Goal: Task Accomplishment & Management: Complete application form

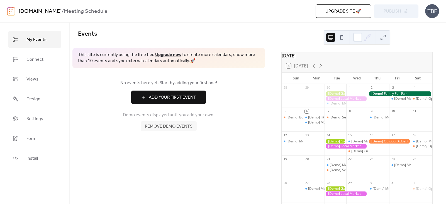
click at [167, 96] on span "Add Your First Event" at bounding box center [172, 97] width 47 height 7
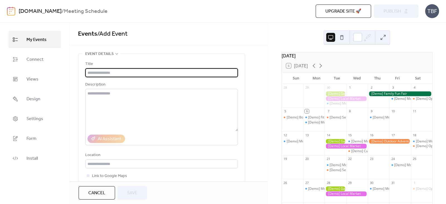
click at [168, 72] on input "text" at bounding box center [161, 72] width 153 height 9
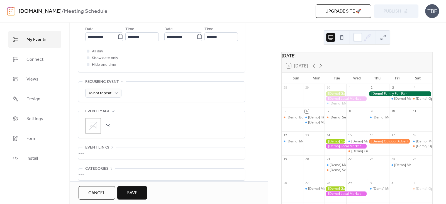
scroll to position [205, 0]
type input "*******"
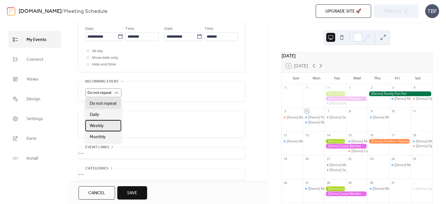
click at [99, 124] on span "Weekly" at bounding box center [97, 126] width 14 height 7
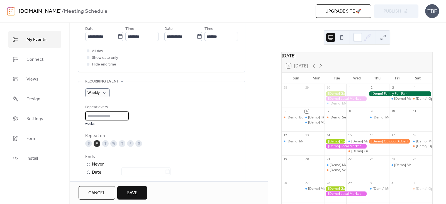
scroll to position [0, 0]
drag, startPoint x: 108, startPoint y: 115, endPoint x: 81, endPoint y: 117, distance: 27.4
click at [81, 117] on div "Weekly Repeat every * weeks Repeat on S M T W T F S Ends ​ Never ​ Date Exclude…" at bounding box center [161, 143] width 167 height 125
type input "*"
click at [90, 141] on div "S" at bounding box center [88, 143] width 7 height 7
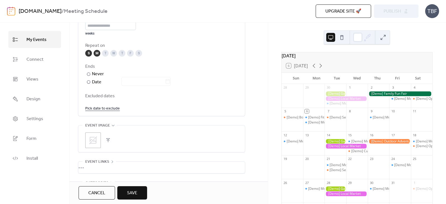
scroll to position [336, 0]
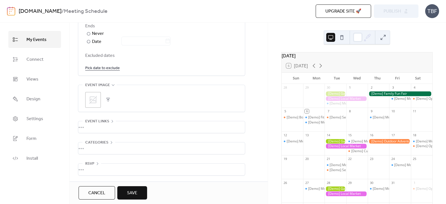
click at [82, 124] on div "•••" at bounding box center [161, 127] width 167 height 12
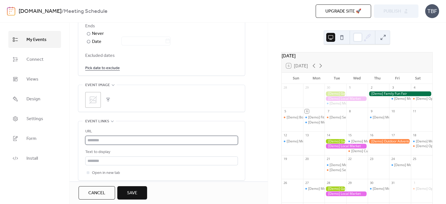
click at [98, 140] on input "text" at bounding box center [161, 140] width 153 height 9
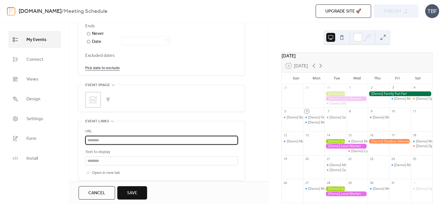
paste input "**********"
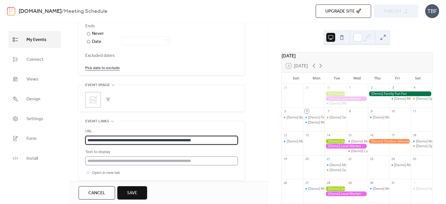
type input "**********"
click at [124, 158] on input "text" at bounding box center [161, 160] width 153 height 9
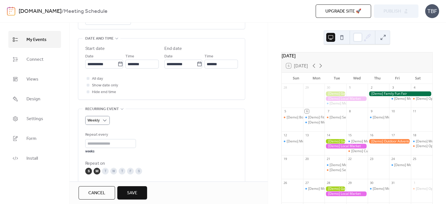
scroll to position [177, 0]
type input "****"
click at [120, 63] on icon at bounding box center [120, 64] width 4 height 4
click at [118, 63] on input "**********" at bounding box center [101, 64] width 32 height 9
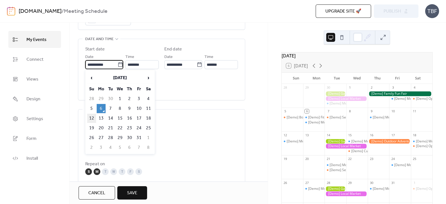
click at [94, 118] on td "12" at bounding box center [91, 118] width 9 height 9
type input "**********"
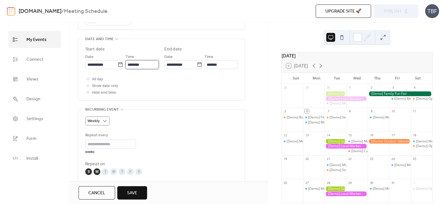
click at [153, 63] on input "********" at bounding box center [141, 64] width 33 height 9
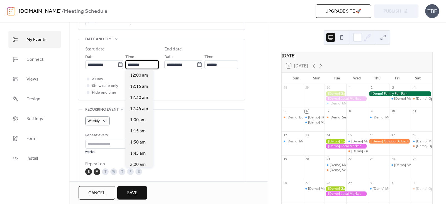
scroll to position [534, 0]
click at [140, 121] on span "1:00 pm" at bounding box center [138, 120] width 16 height 7
type input "*******"
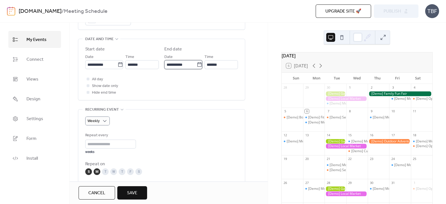
click at [184, 62] on input "**********" at bounding box center [180, 64] width 32 height 9
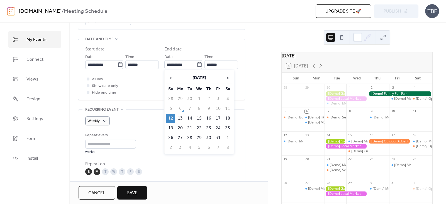
click at [173, 116] on td "12" at bounding box center [170, 118] width 9 height 9
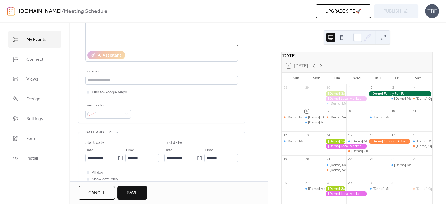
scroll to position [80, 0]
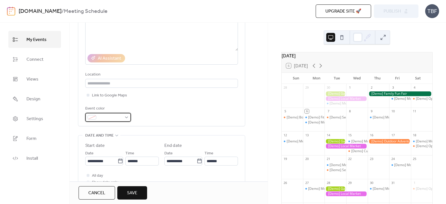
click at [123, 116] on div at bounding box center [108, 117] width 46 height 9
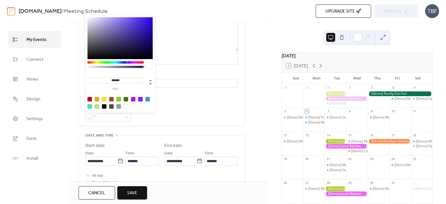
click at [133, 100] on div at bounding box center [133, 99] width 4 height 4
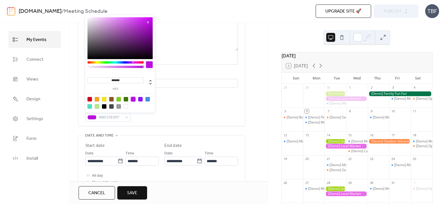
click at [146, 46] on div at bounding box center [119, 38] width 65 height 42
click at [148, 36] on div at bounding box center [119, 38] width 65 height 42
type input "*******"
click at [148, 43] on div at bounding box center [119, 38] width 65 height 42
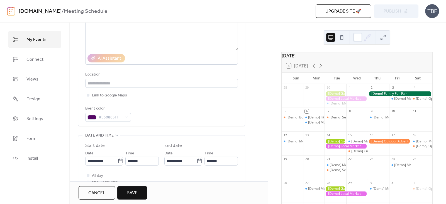
click at [187, 100] on div "Title ******* Description AI Assistant Location Link to Google Maps Event color…" at bounding box center [161, 50] width 153 height 141
click at [119, 80] on input "text" at bounding box center [161, 83] width 153 height 9
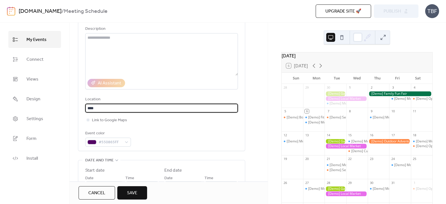
scroll to position [0, 0]
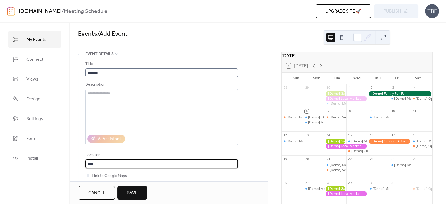
type input "****"
click at [110, 69] on input "*******" at bounding box center [161, 72] width 153 height 9
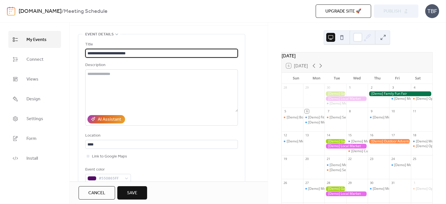
scroll to position [57, 0]
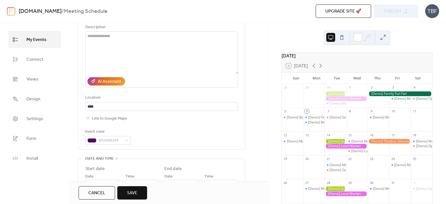
type input "**********"
click at [132, 195] on span "Save" at bounding box center [132, 193] width 10 height 7
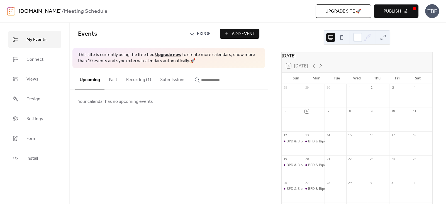
click at [136, 82] on button "Recurring (1)" at bounding box center [139, 78] width 34 height 21
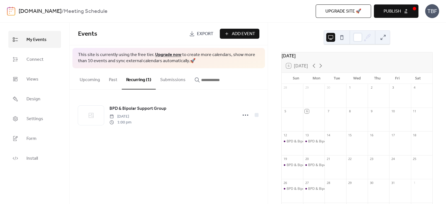
scroll to position [8, 0]
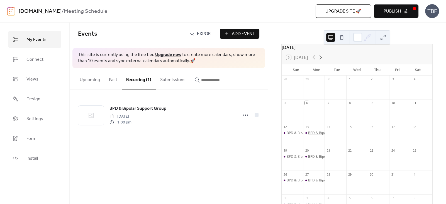
click at [318, 135] on div "BPD & Bipolar Support Group" at bounding box center [331, 133] width 46 height 5
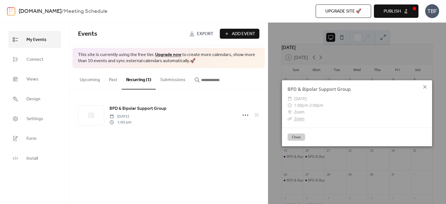
click at [422, 85] on icon at bounding box center [424, 87] width 7 height 7
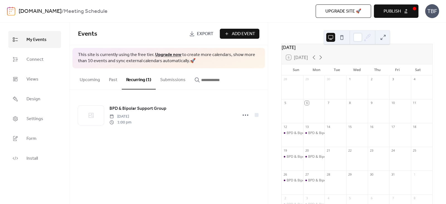
click at [94, 80] on button "Upcoming" at bounding box center [89, 78] width 29 height 21
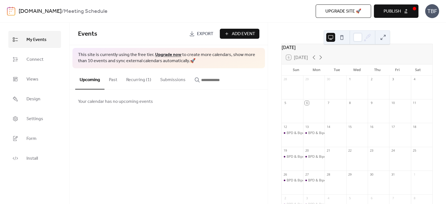
click at [108, 79] on button "Past" at bounding box center [112, 78] width 17 height 21
click at [140, 82] on button "Recurring (1)" at bounding box center [139, 78] width 34 height 21
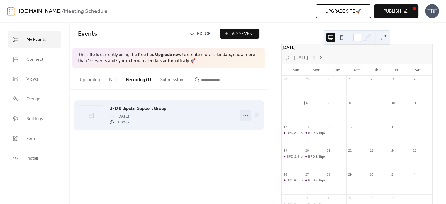
click at [246, 116] on icon at bounding box center [245, 115] width 9 height 9
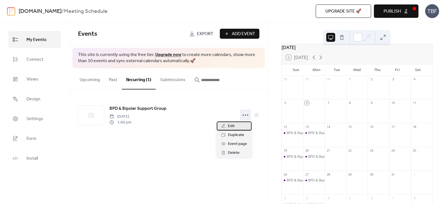
click at [228, 124] on span "Edit" at bounding box center [231, 126] width 7 height 7
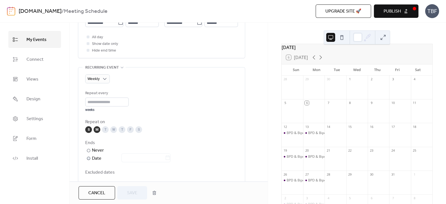
scroll to position [259, 0]
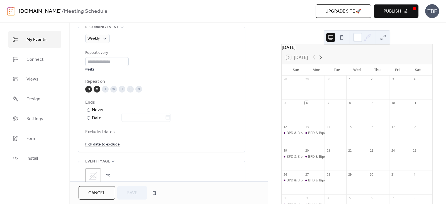
click at [97, 88] on div "M" at bounding box center [97, 89] width 7 height 7
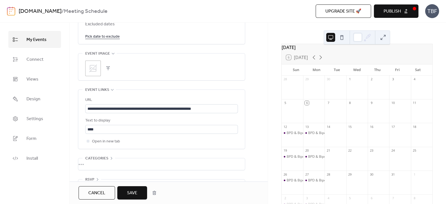
scroll to position [374, 0]
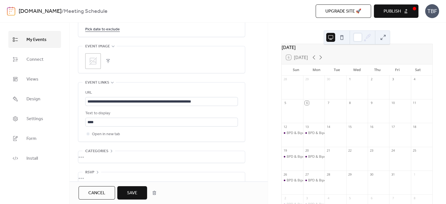
click at [124, 192] on button "Save" at bounding box center [132, 192] width 30 height 13
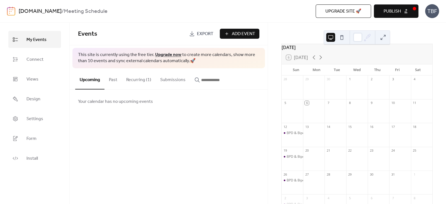
click at [241, 27] on div "Events Export Add Event" at bounding box center [169, 34] width 198 height 23
click at [240, 31] on span "Add Event" at bounding box center [243, 34] width 23 height 7
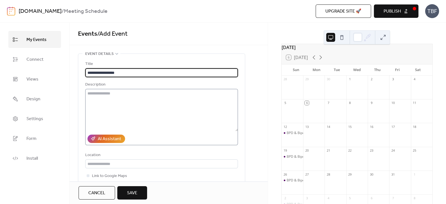
type input "**********"
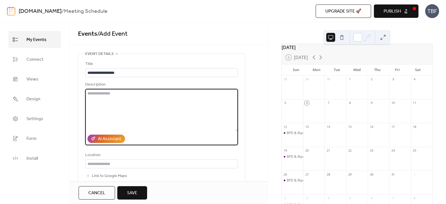
click at [140, 97] on textarea at bounding box center [161, 110] width 153 height 42
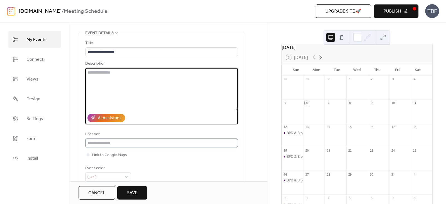
scroll to position [23, 0]
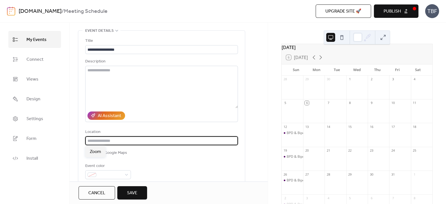
click at [112, 140] on input "text" at bounding box center [161, 140] width 153 height 9
click at [102, 151] on div "Zoom" at bounding box center [95, 151] width 20 height 11
type input "****"
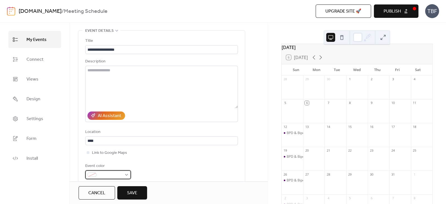
click at [125, 172] on div at bounding box center [108, 174] width 46 height 9
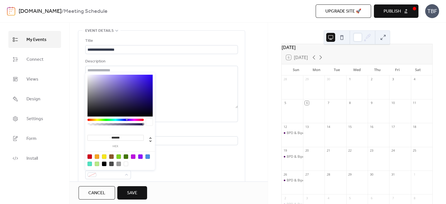
click at [148, 155] on div at bounding box center [147, 156] width 4 height 4
type input "*******"
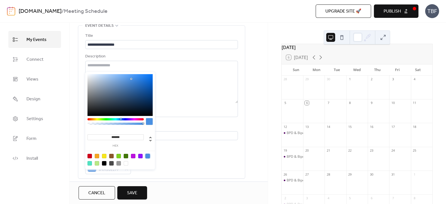
scroll to position [118, 0]
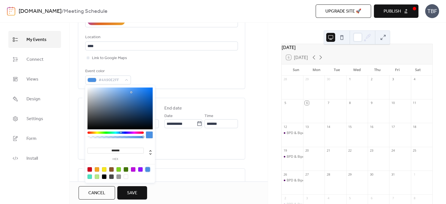
click at [177, 139] on div "All day Show date only Hide end time" at bounding box center [161, 145] width 153 height 20
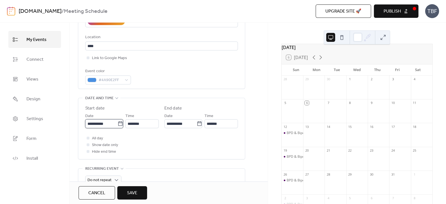
click at [115, 125] on input "**********" at bounding box center [101, 123] width 32 height 9
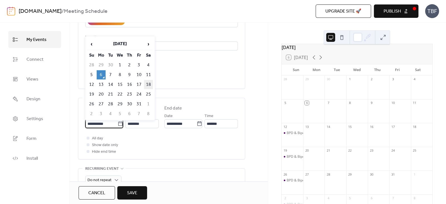
click at [148, 86] on td "18" at bounding box center [148, 84] width 9 height 9
type input "**********"
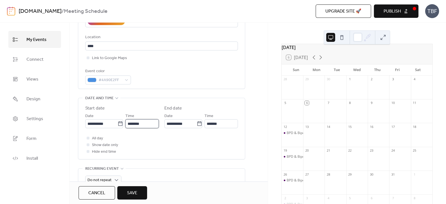
click at [153, 119] on input "********" at bounding box center [141, 123] width 33 height 9
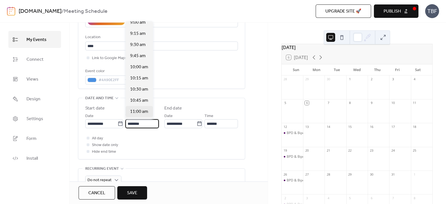
scroll to position [399, 0]
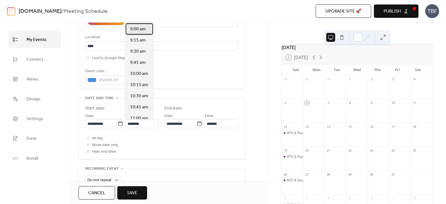
click at [137, 25] on div "9:00 am" at bounding box center [139, 28] width 27 height 11
type input "*******"
type input "********"
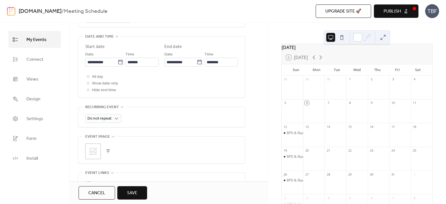
scroll to position [190, 0]
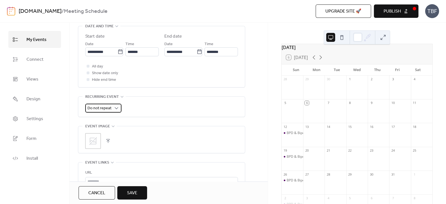
click at [111, 106] on div "Do not repeat" at bounding box center [103, 108] width 36 height 9
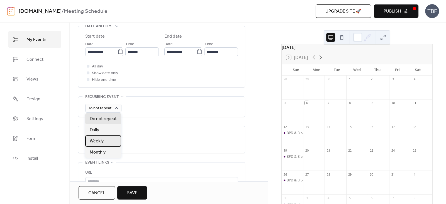
click at [95, 140] on span "Weekly" at bounding box center [97, 141] width 14 height 7
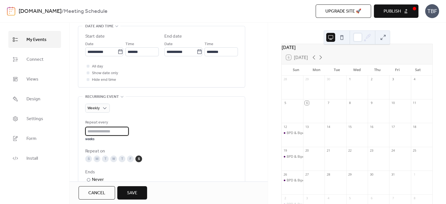
drag, startPoint x: 97, startPoint y: 129, endPoint x: 80, endPoint y: 129, distance: 16.4
click at [80, 129] on div "Weekly Repeat every * weeks Repeat on S M T W T F S Ends ​ Never ​ Date Exclude…" at bounding box center [161, 159] width 167 height 125
type input "*"
click at [189, 128] on div "Repeat every * weeks" at bounding box center [161, 130] width 153 height 22
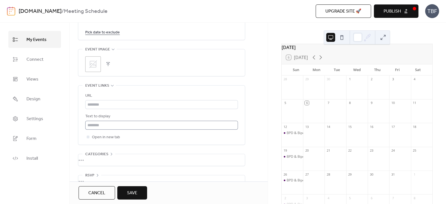
scroll to position [380, 0]
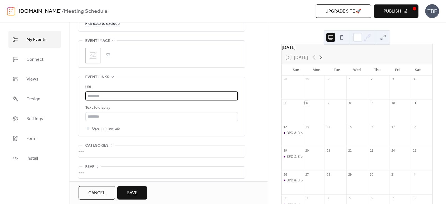
click at [133, 94] on input "text" at bounding box center [161, 95] width 153 height 9
paste input "**********"
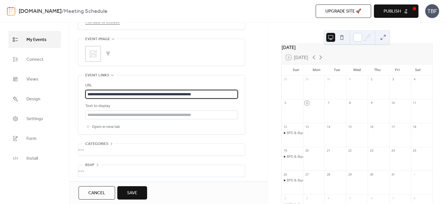
scroll to position [383, 0]
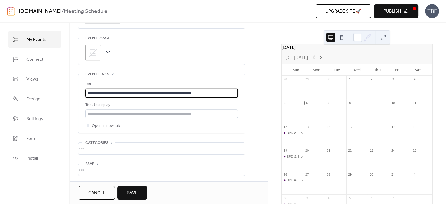
type input "**********"
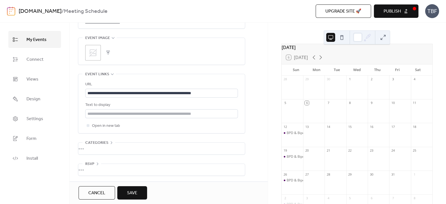
click at [88, 147] on div "•••" at bounding box center [161, 149] width 167 height 12
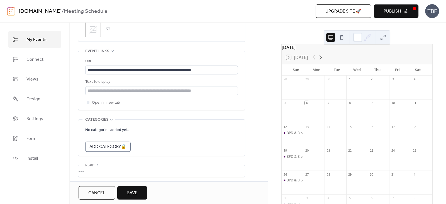
scroll to position [407, 0]
click at [89, 169] on div "•••" at bounding box center [161, 170] width 167 height 12
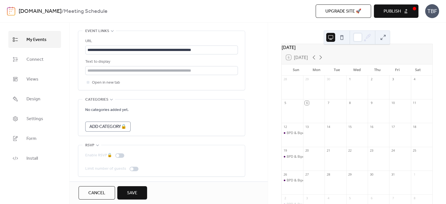
scroll to position [426, 0]
click at [137, 193] on span "Save" at bounding box center [132, 193] width 10 height 7
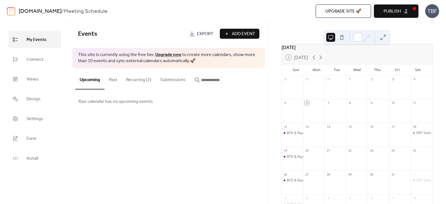
click at [238, 34] on span "Add Event" at bounding box center [243, 34] width 23 height 7
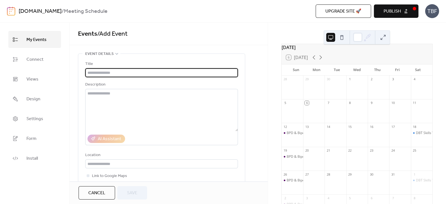
click at [150, 70] on input "text" at bounding box center [161, 72] width 153 height 9
type input "**********"
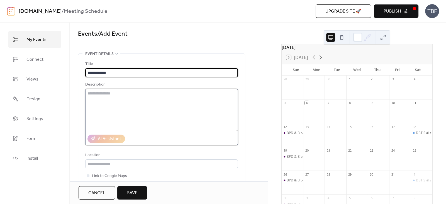
click at [145, 92] on textarea at bounding box center [161, 110] width 153 height 42
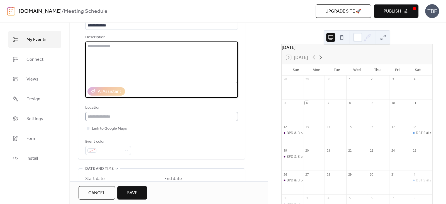
scroll to position [47, 0]
click at [133, 113] on input "text" at bounding box center [161, 116] width 153 height 9
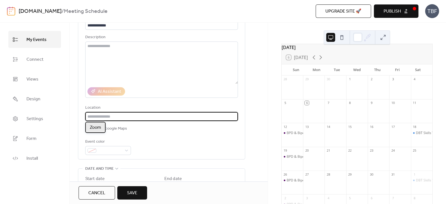
click at [98, 130] on span "Zoom" at bounding box center [95, 127] width 11 height 7
type input "****"
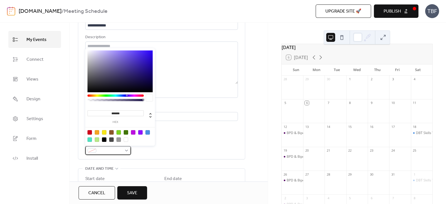
click at [109, 152] on span at bounding box center [110, 150] width 23 height 7
click at [97, 140] on div at bounding box center [97, 139] width 4 height 4
type input "*******"
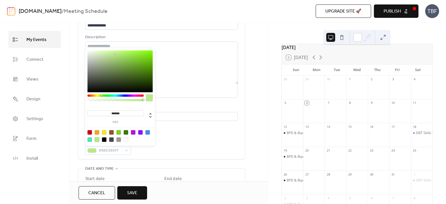
click at [179, 132] on div "**********" at bounding box center [161, 83] width 153 height 141
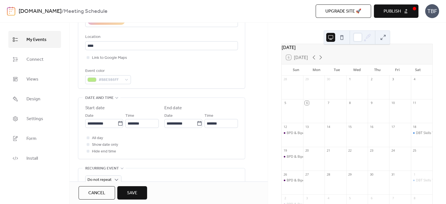
scroll to position [119, 0]
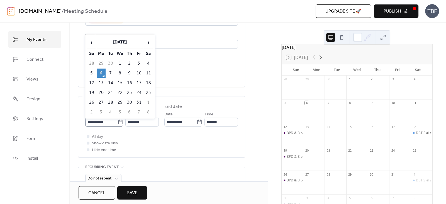
click at [118, 123] on icon at bounding box center [121, 122] width 6 height 6
click at [116, 123] on input "**********" at bounding box center [101, 122] width 32 height 9
click at [148, 44] on span "›" at bounding box center [148, 42] width 8 height 11
click at [139, 80] on td "14" at bounding box center [139, 82] width 9 height 9
type input "**********"
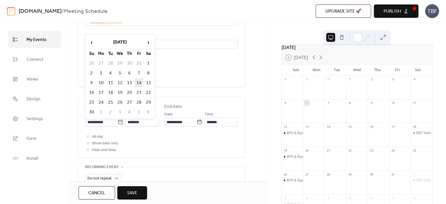
type input "**********"
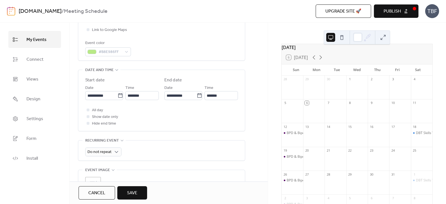
scroll to position [160, 0]
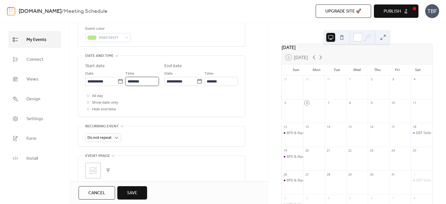
click at [145, 82] on input "********" at bounding box center [141, 81] width 33 height 9
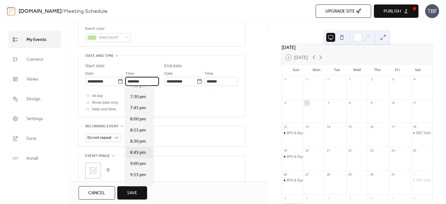
scroll to position [866, 0]
click at [139, 159] on span "9:00 pm" at bounding box center [138, 162] width 16 height 7
type input "*******"
type input "********"
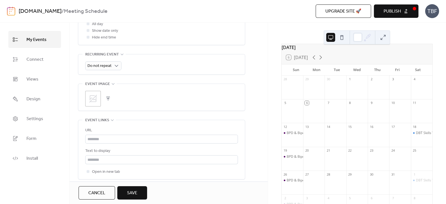
scroll to position [233, 0]
click at [109, 65] on span "Do not repeat" at bounding box center [99, 65] width 24 height 8
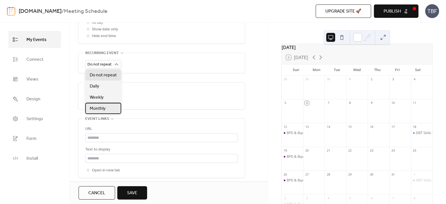
click at [99, 109] on span "Monthly" at bounding box center [98, 108] width 16 height 7
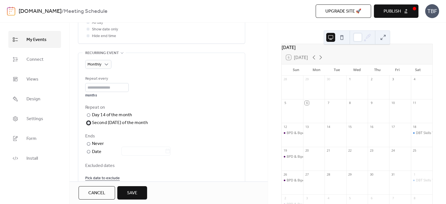
click at [98, 121] on div "Second [DATE] of the month" at bounding box center [120, 122] width 56 height 7
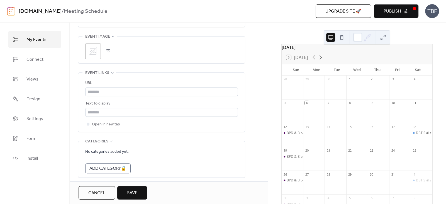
scroll to position [396, 0]
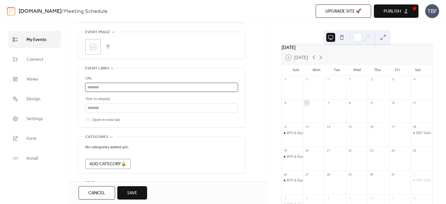
click at [119, 85] on input "text" at bounding box center [161, 87] width 153 height 9
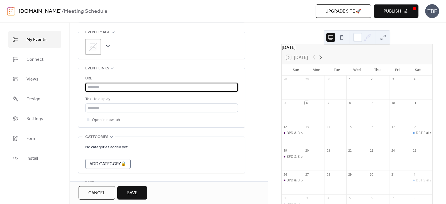
paste input "**********"
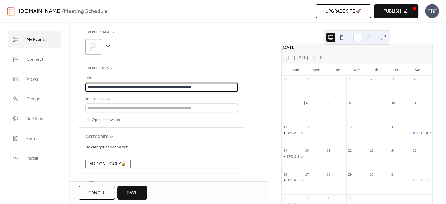
type input "**********"
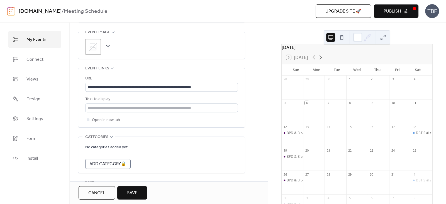
click at [132, 102] on div "Text to display" at bounding box center [161, 104] width 153 height 16
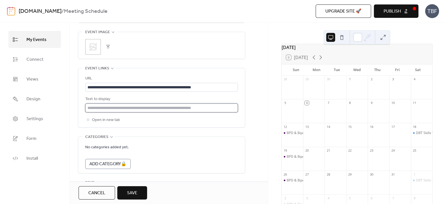
click at [131, 104] on input "text" at bounding box center [161, 107] width 153 height 9
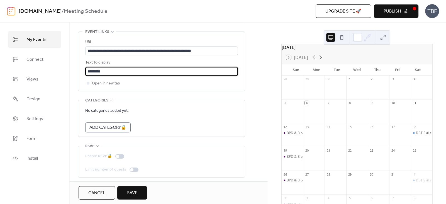
scroll to position [434, 0]
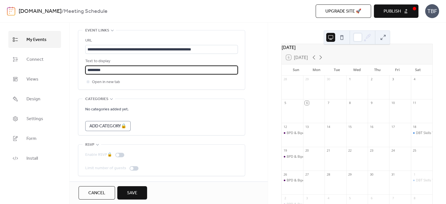
type input "*********"
click at [131, 192] on span "Save" at bounding box center [132, 193] width 10 height 7
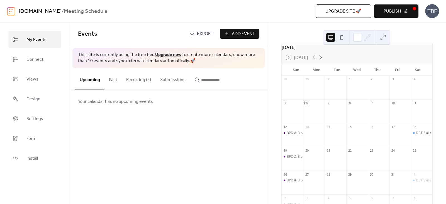
click at [140, 80] on button "Recurring (3)" at bounding box center [139, 78] width 34 height 21
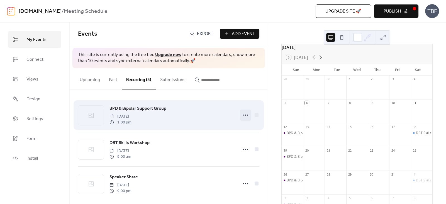
click at [242, 116] on icon at bounding box center [245, 115] width 9 height 9
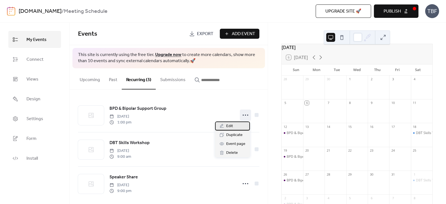
click at [228, 127] on span "Edit" at bounding box center [229, 126] width 7 height 7
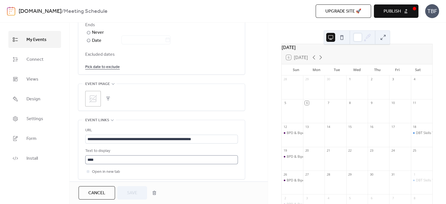
scroll to position [337, 0]
click at [103, 157] on input "****" at bounding box center [161, 159] width 153 height 9
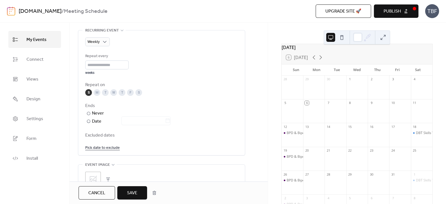
scroll to position [426, 0]
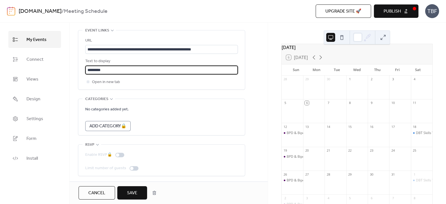
type input "*********"
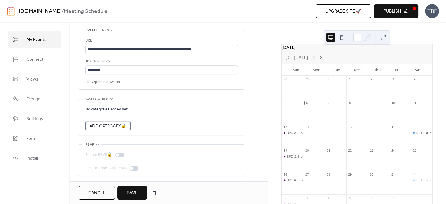
click at [126, 190] on button "Save" at bounding box center [132, 192] width 30 height 13
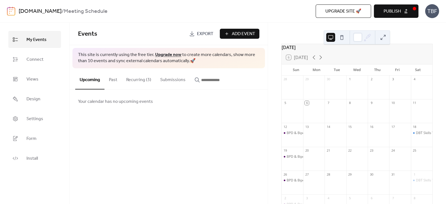
click at [129, 80] on button "Recurring (3)" at bounding box center [139, 78] width 34 height 21
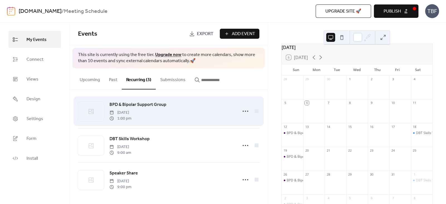
scroll to position [5, 0]
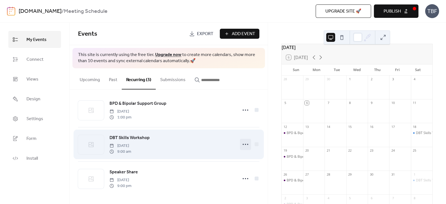
click at [243, 144] on circle at bounding box center [243, 144] width 1 height 1
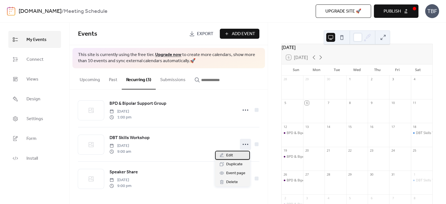
click at [228, 154] on span "Edit" at bounding box center [229, 155] width 7 height 7
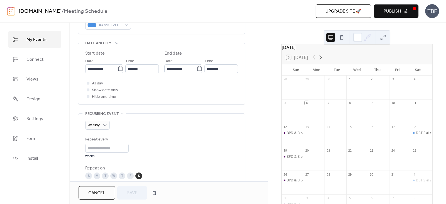
scroll to position [334, 0]
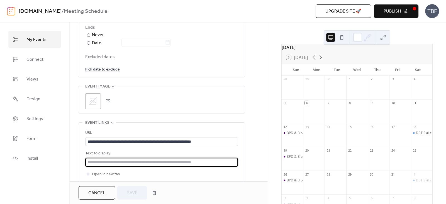
click at [111, 162] on input "text" at bounding box center [161, 162] width 153 height 9
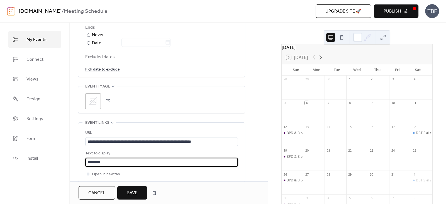
type input "*********"
click at [136, 195] on span "Save" at bounding box center [132, 193] width 10 height 7
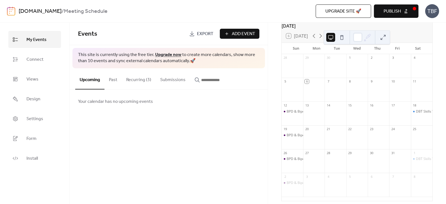
scroll to position [33, 0]
click at [236, 32] on span "Add Event" at bounding box center [243, 34] width 23 height 7
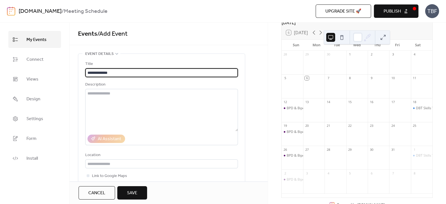
click at [101, 71] on input "**********" at bounding box center [161, 72] width 153 height 9
type input "**********"
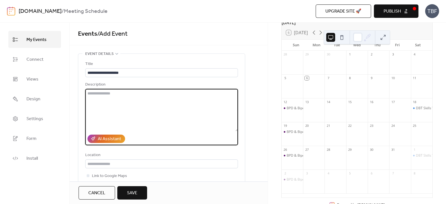
click at [119, 92] on textarea at bounding box center [161, 110] width 153 height 42
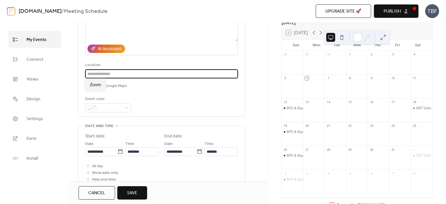
click at [110, 71] on input "text" at bounding box center [161, 73] width 153 height 9
type input "****"
click at [128, 109] on div at bounding box center [108, 107] width 46 height 9
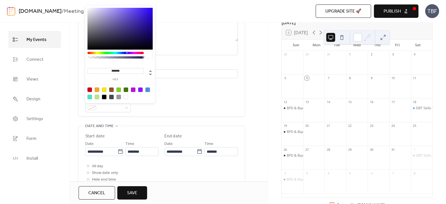
click at [118, 97] on div at bounding box center [118, 97] width 4 height 4
type input "*******"
click at [159, 124] on div "**********" at bounding box center [161, 186] width 167 height 444
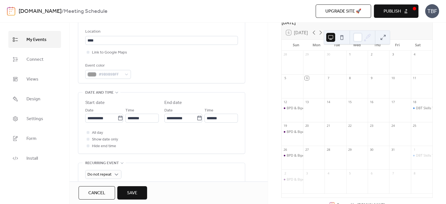
scroll to position [132, 0]
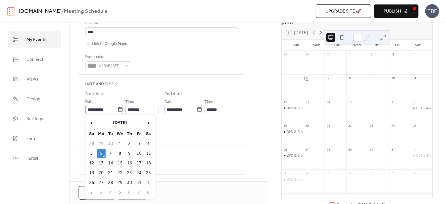
click at [119, 107] on icon at bounding box center [121, 110] width 6 height 6
click at [118, 107] on input "**********" at bounding box center [101, 109] width 32 height 9
click at [113, 151] on td "7" at bounding box center [110, 153] width 9 height 9
type input "**********"
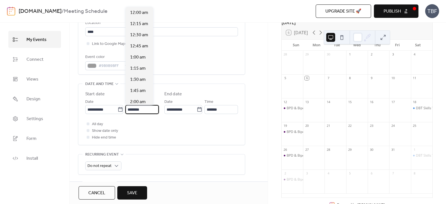
click at [144, 108] on input "********" at bounding box center [141, 109] width 33 height 9
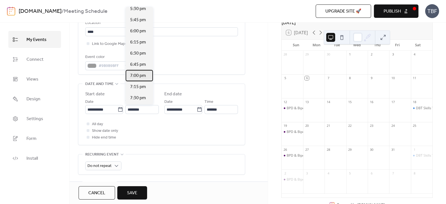
click at [136, 76] on span "7:00 pm" at bounding box center [138, 75] width 16 height 7
type input "*******"
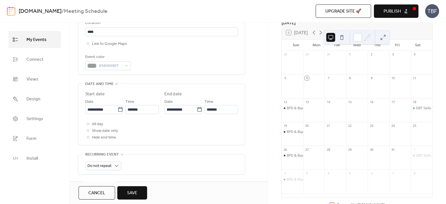
click at [174, 133] on div "All day Show date only Hide end time" at bounding box center [161, 131] width 153 height 20
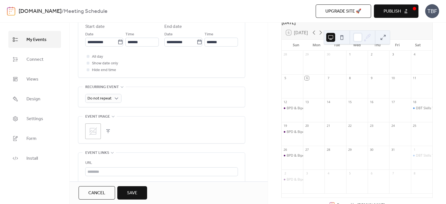
scroll to position [203, 0]
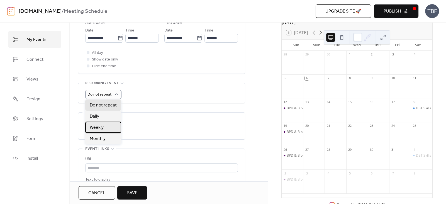
click at [98, 124] on span "Weekly" at bounding box center [97, 127] width 14 height 7
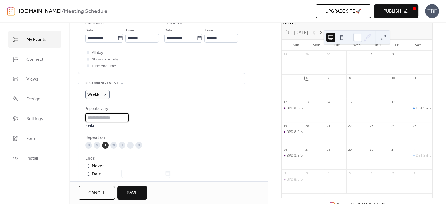
click at [101, 118] on input "*" at bounding box center [106, 117] width 43 height 9
type input "*"
click at [162, 118] on div "Repeat every * weeks" at bounding box center [161, 117] width 153 height 22
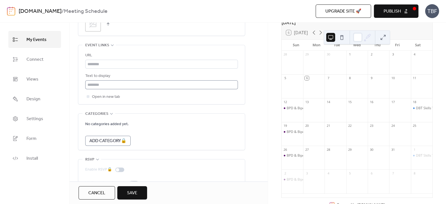
scroll to position [414, 0]
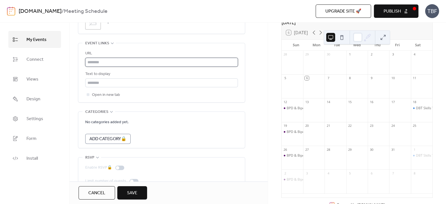
click at [114, 62] on input "text" at bounding box center [161, 62] width 153 height 9
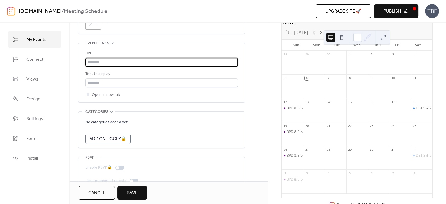
paste input "**********"
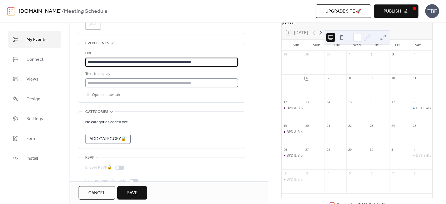
scroll to position [0, 2]
type input "**********"
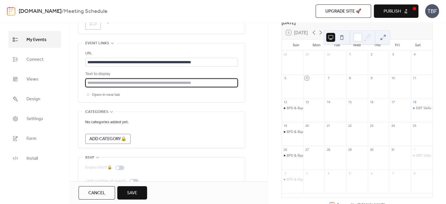
click at [120, 82] on input "text" at bounding box center [161, 82] width 153 height 9
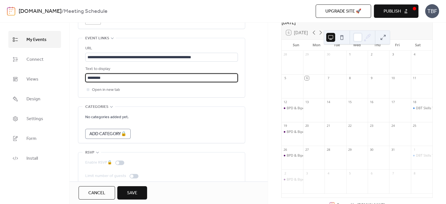
scroll to position [426, 0]
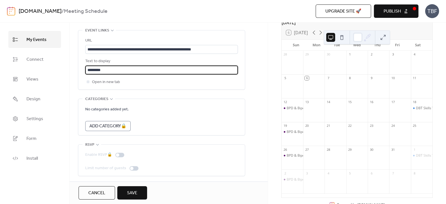
type input "*********"
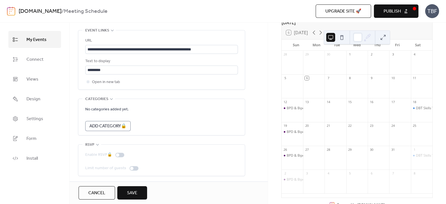
click at [139, 190] on button "Save" at bounding box center [132, 192] width 30 height 13
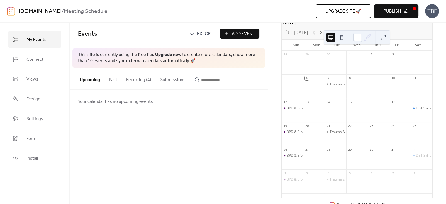
click at [401, 11] on button "Publish" at bounding box center [396, 10] width 45 height 13
click at [55, 11] on link "[DOMAIN_NAME]" at bounding box center [40, 11] width 43 height 11
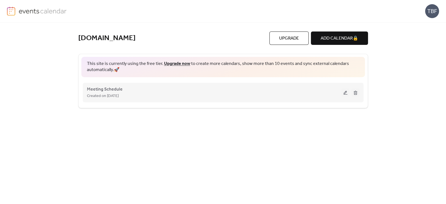
click at [346, 92] on button at bounding box center [345, 92] width 8 height 8
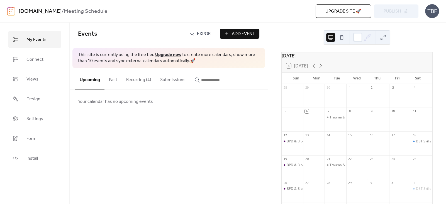
click at [97, 11] on b "Meeting Schedule" at bounding box center [86, 11] width 44 height 11
click at [64, 13] on b "/" at bounding box center [63, 11] width 2 height 11
click at [29, 156] on span "Install" at bounding box center [31, 158] width 11 height 9
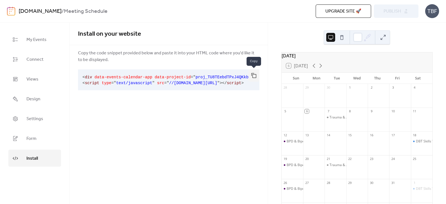
click at [252, 77] on button "button" at bounding box center [253, 75] width 11 height 12
click at [38, 98] on span "Design" at bounding box center [33, 99] width 14 height 9
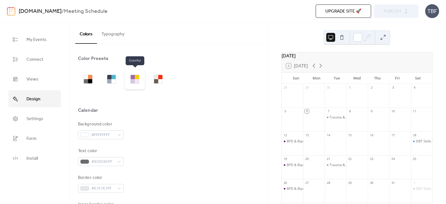
click at [134, 78] on div at bounding box center [133, 77] width 4 height 4
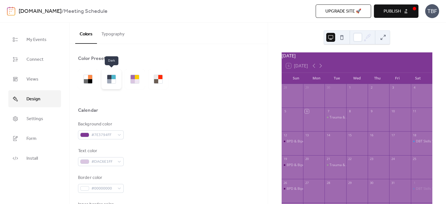
click at [113, 80] on div at bounding box center [113, 81] width 4 height 4
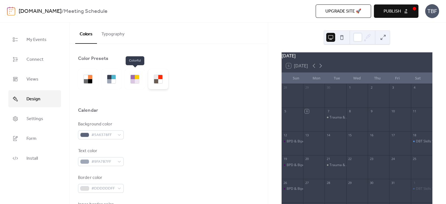
click at [155, 81] on div at bounding box center [156, 81] width 4 height 4
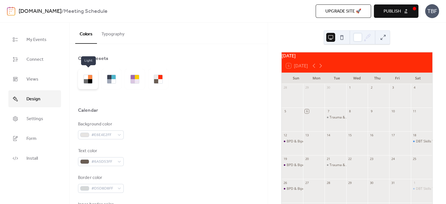
click at [91, 77] on div at bounding box center [90, 77] width 4 height 4
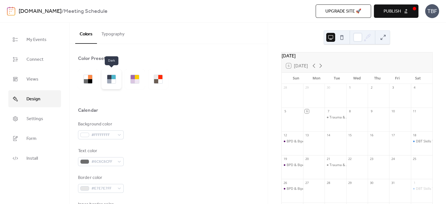
click at [111, 77] on div at bounding box center [109, 77] width 4 height 4
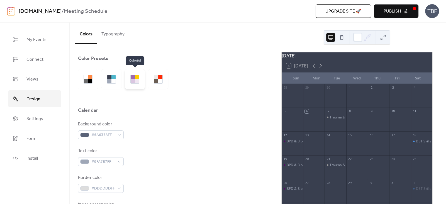
click at [129, 79] on div at bounding box center [135, 79] width 20 height 20
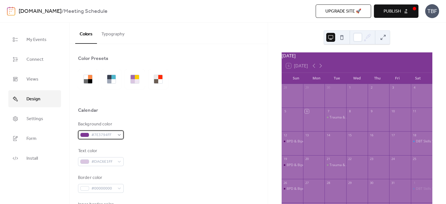
click at [113, 136] on span "#7E3794FF" at bounding box center [102, 135] width 23 height 7
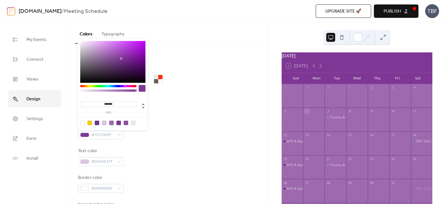
click at [134, 122] on div at bounding box center [133, 123] width 4 height 4
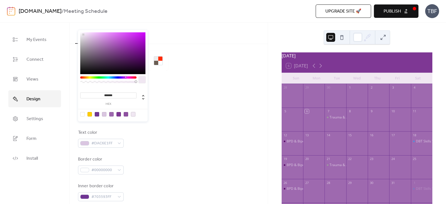
scroll to position [22, 0]
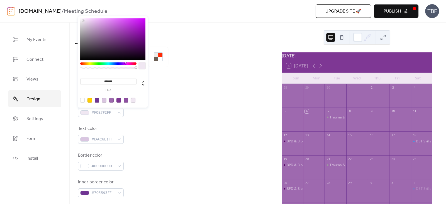
click at [103, 102] on div at bounding box center [104, 100] width 4 height 4
type input "*******"
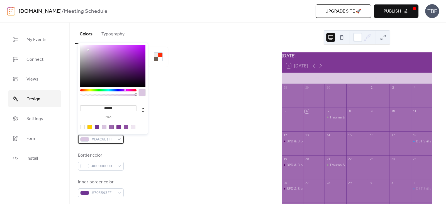
click at [106, 138] on span "#DAC6E1FF" at bounding box center [102, 139] width 23 height 7
click at [120, 127] on div at bounding box center [118, 127] width 4 height 4
type input "*******"
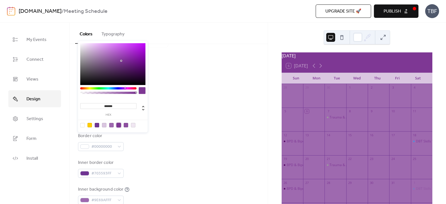
scroll to position [54, 0]
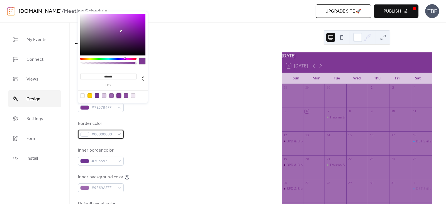
click at [108, 137] on span "#00000000" at bounding box center [102, 134] width 23 height 7
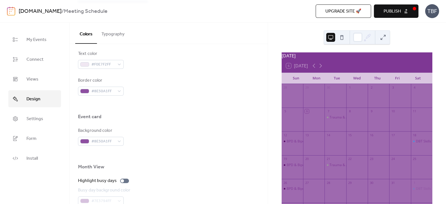
scroll to position [292, 0]
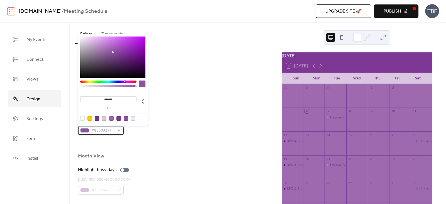
click at [116, 132] on div "#8E50A1FF" at bounding box center [101, 130] width 46 height 9
click at [104, 119] on div at bounding box center [104, 118] width 4 height 4
click at [98, 120] on div at bounding box center [97, 118] width 4 height 4
type input "*******"
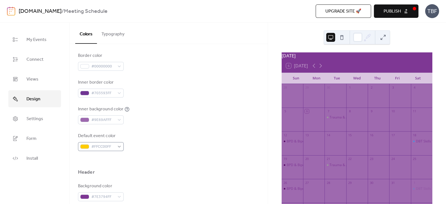
scroll to position [125, 0]
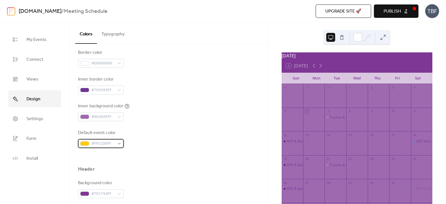
click at [113, 143] on span "#FFCC00FF" at bounding box center [102, 143] width 23 height 7
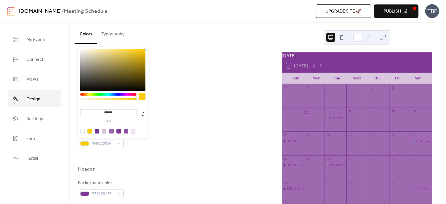
click at [133, 132] on div at bounding box center [133, 131] width 4 height 4
type input "*******"
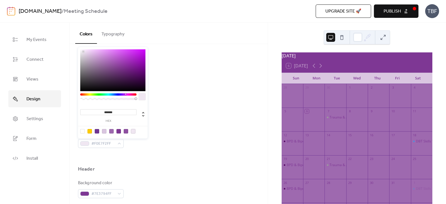
click at [185, 129] on div "Default event color #F0E7F2FF" at bounding box center [168, 138] width 181 height 18
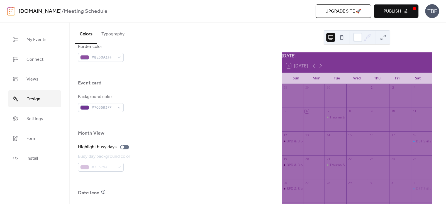
scroll to position [320, 0]
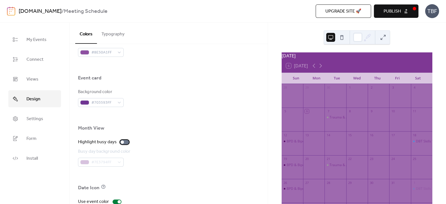
click at [122, 142] on div at bounding box center [122, 141] width 3 height 3
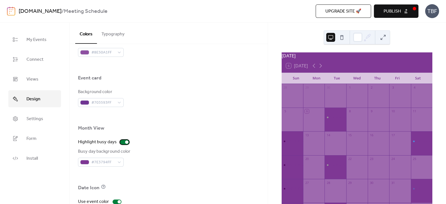
click at [122, 142] on div at bounding box center [124, 142] width 9 height 4
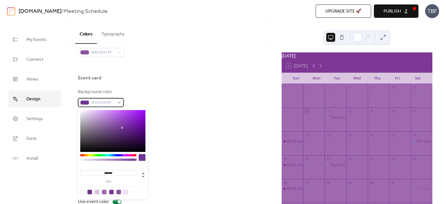
click at [106, 102] on span "#703593FF" at bounding box center [102, 102] width 23 height 7
click at [82, 111] on div at bounding box center [112, 131] width 65 height 42
type input "*******"
click at [86, 115] on div at bounding box center [112, 131] width 65 height 42
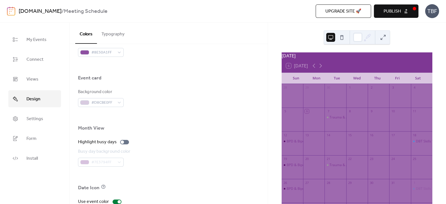
click at [166, 101] on div "Background color #D8CBE0FF" at bounding box center [168, 98] width 181 height 18
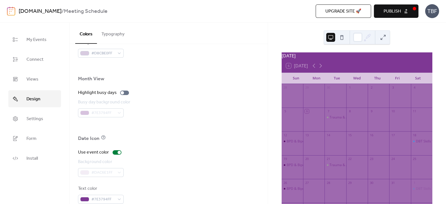
scroll to position [380, 0]
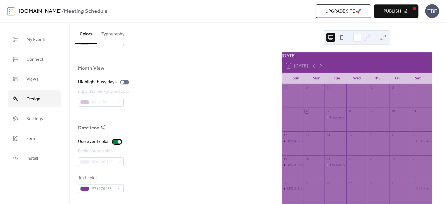
click at [119, 142] on div at bounding box center [119, 141] width 3 height 3
click at [117, 143] on div at bounding box center [117, 142] width 9 height 4
click at [91, 186] on div "#7E3794FF" at bounding box center [101, 188] width 46 height 9
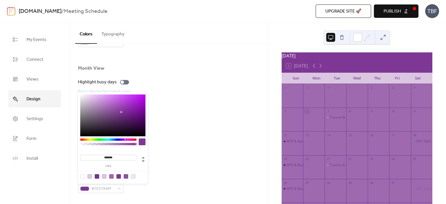
type input "*******"
click at [83, 97] on div at bounding box center [112, 115] width 65 height 42
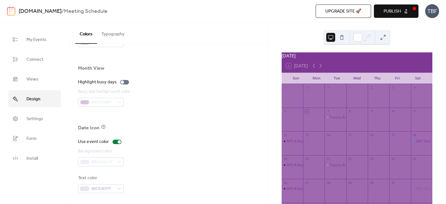
click at [171, 122] on div at bounding box center [168, 116] width 181 height 18
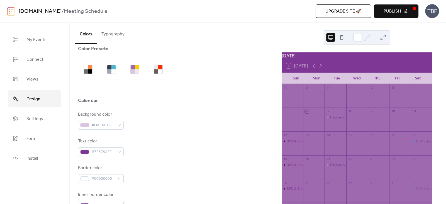
scroll to position [0, 0]
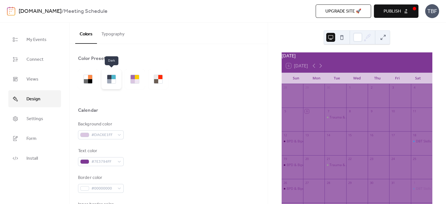
click at [110, 75] on div at bounding box center [109, 77] width 4 height 4
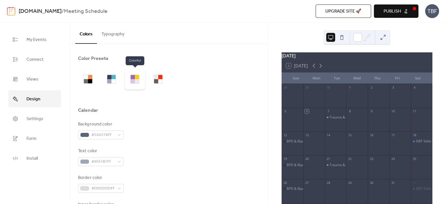
click at [138, 81] on div at bounding box center [137, 81] width 4 height 4
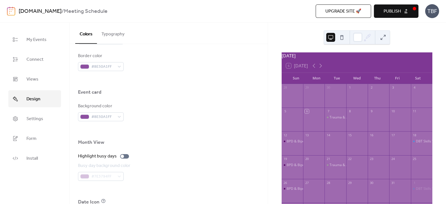
scroll to position [380, 0]
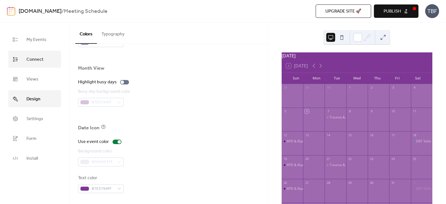
click at [38, 51] on link "Connect" at bounding box center [34, 59] width 53 height 17
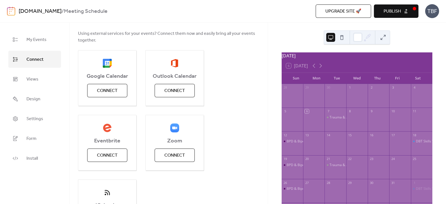
scroll to position [103, 0]
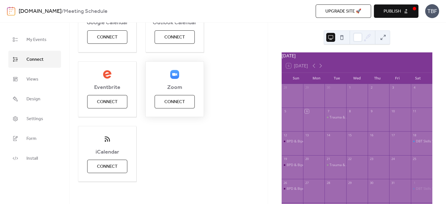
click at [180, 101] on span "Connect" at bounding box center [174, 102] width 21 height 7
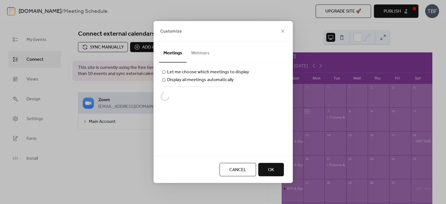
scroll to position [0, 0]
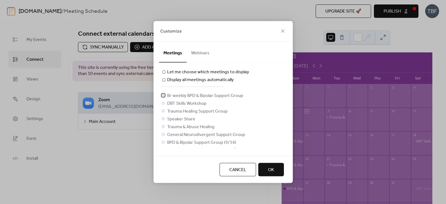
click at [175, 95] on span "Bi-weekly BPD & Bipolar Support Group" at bounding box center [205, 95] width 76 height 7
click at [173, 102] on span "DBT Skills Workshop" at bounding box center [186, 103] width 39 height 7
click at [176, 111] on span "Trauma Healing Support Group" at bounding box center [197, 111] width 60 height 7
click at [177, 118] on span "Speaker Share" at bounding box center [181, 119] width 28 height 7
click at [178, 110] on span "Trauma Healing Support Group" at bounding box center [197, 111] width 60 height 7
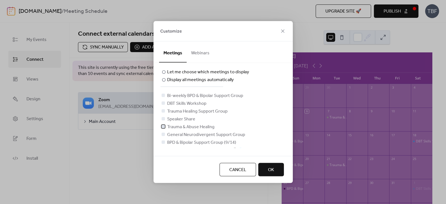
click at [179, 126] on span "Trauma & Abuse Healing" at bounding box center [190, 127] width 47 height 7
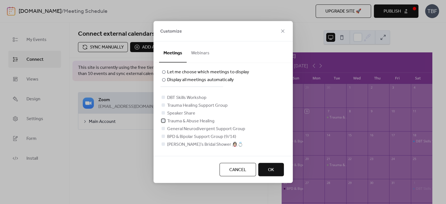
scroll to position [6, 0]
click at [276, 170] on button "OK" at bounding box center [271, 169] width 26 height 13
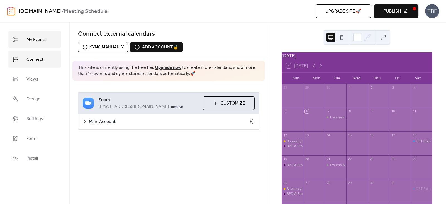
click at [34, 42] on span "My Events" at bounding box center [36, 39] width 20 height 9
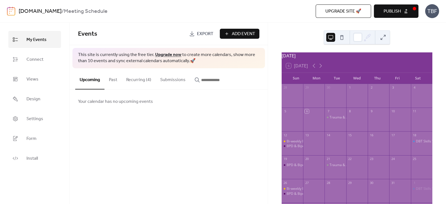
click at [140, 82] on button "Recurring (4)" at bounding box center [139, 78] width 34 height 21
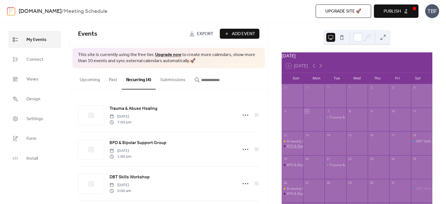
click at [297, 148] on div "BPD & Bipolar Support Group" at bounding box center [310, 146] width 46 height 5
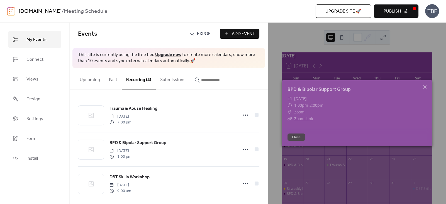
click at [422, 88] on icon at bounding box center [424, 87] width 7 height 7
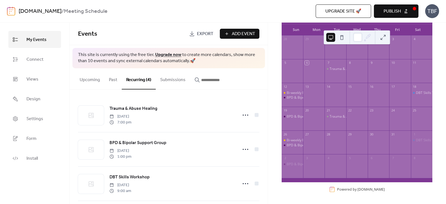
scroll to position [52, 0]
click at [35, 33] on link "My Events" at bounding box center [34, 39] width 53 height 17
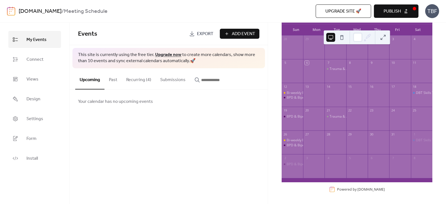
click at [142, 78] on button "Recurring (4)" at bounding box center [139, 78] width 34 height 21
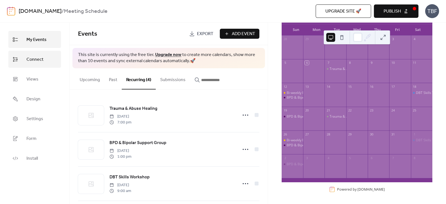
click at [31, 59] on span "Connect" at bounding box center [34, 59] width 17 height 9
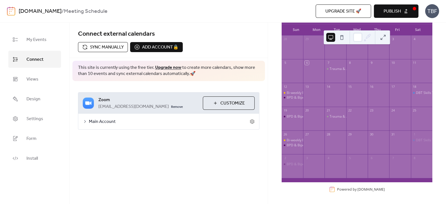
click at [86, 119] on icon at bounding box center [85, 121] width 4 height 4
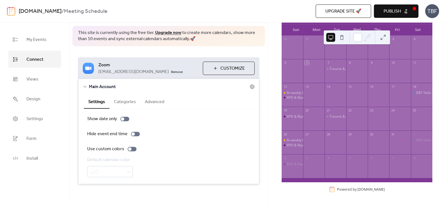
scroll to position [37, 0]
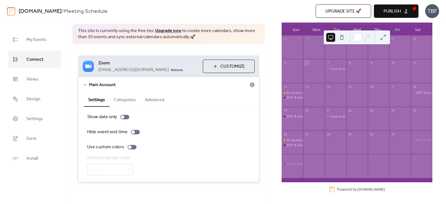
click at [251, 85] on icon at bounding box center [252, 85] width 2 height 2
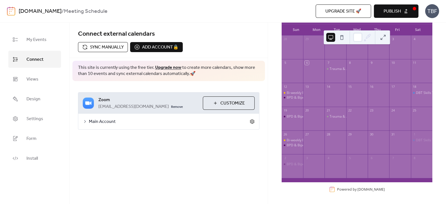
click at [254, 121] on icon at bounding box center [252, 121] width 4 height 4
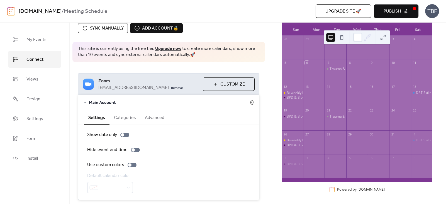
scroll to position [37, 0]
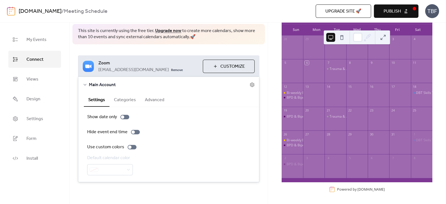
click at [120, 97] on button "Categories" at bounding box center [124, 99] width 31 height 14
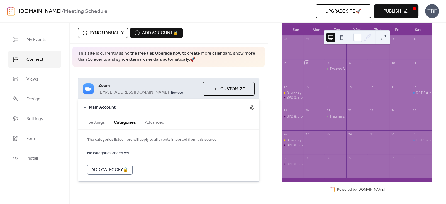
scroll to position [14, 0]
click at [159, 119] on button "Advanced" at bounding box center [154, 123] width 28 height 14
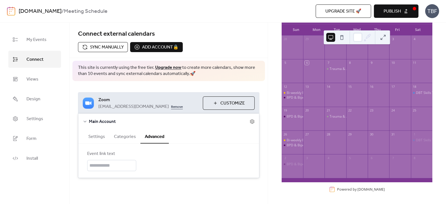
click at [171, 106] on link "Remove" at bounding box center [177, 106] width 12 height 7
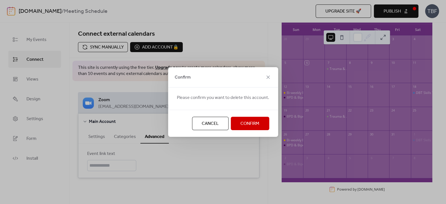
click at [241, 124] on span "Confirm" at bounding box center [249, 123] width 19 height 7
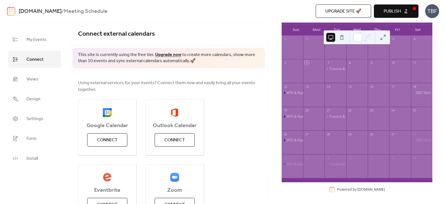
click at [216, 116] on div "Google Calendar Connect Outlook Calendar Connect Eventbrite Connect Zoom Connec…" at bounding box center [168, 191] width 181 height 185
click at [28, 44] on link "My Events" at bounding box center [34, 39] width 53 height 17
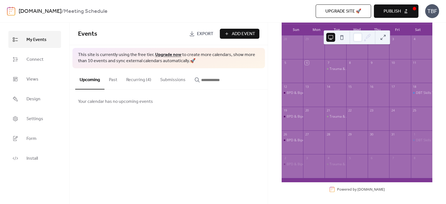
click at [139, 79] on button "Recurring (4)" at bounding box center [139, 78] width 34 height 21
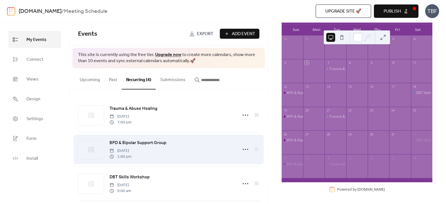
click at [150, 143] on span "BPD & Bipolar Support Group" at bounding box center [137, 143] width 57 height 7
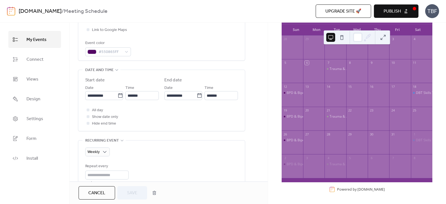
scroll to position [201, 0]
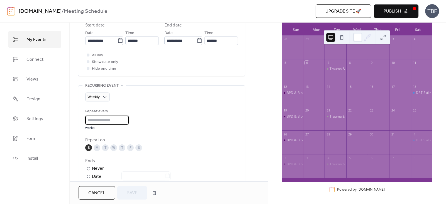
drag, startPoint x: 109, startPoint y: 121, endPoint x: 90, endPoint y: 120, distance: 18.4
click at [90, 120] on input "*" at bounding box center [106, 120] width 43 height 9
drag, startPoint x: 94, startPoint y: 118, endPoint x: 87, endPoint y: 119, distance: 7.5
click at [87, 119] on input "*" at bounding box center [106, 120] width 43 height 9
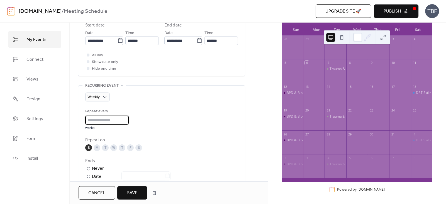
type input "*"
click at [128, 191] on span "Save" at bounding box center [132, 193] width 10 height 7
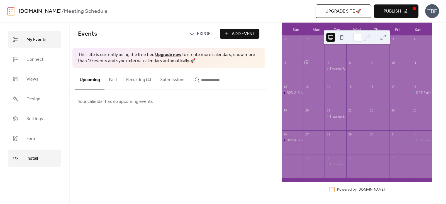
click at [30, 160] on span "Install" at bounding box center [31, 158] width 11 height 9
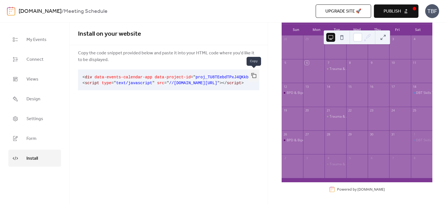
click at [255, 79] on button "button" at bounding box center [253, 75] width 11 height 12
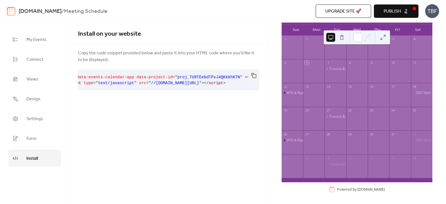
scroll to position [0, 34]
click at [401, 12] on button "Publish" at bounding box center [396, 10] width 45 height 13
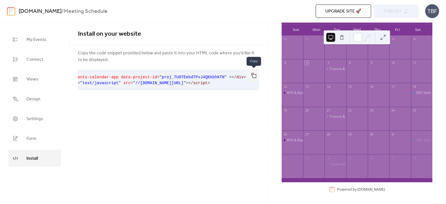
click at [251, 75] on button "button" at bounding box center [253, 75] width 11 height 12
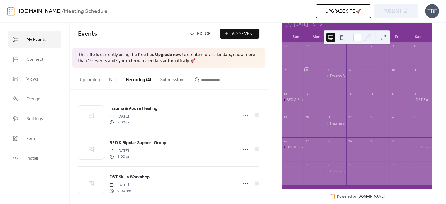
scroll to position [45, 0]
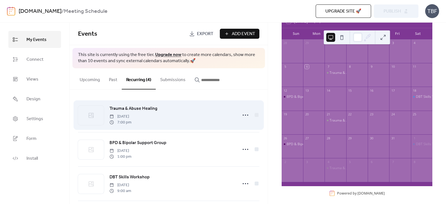
click at [135, 105] on span "Trauma & Abuse Healing" at bounding box center [133, 108] width 48 height 7
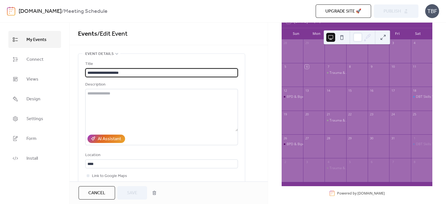
click at [175, 35] on span "Events / Edit Event" at bounding box center [168, 33] width 181 height 11
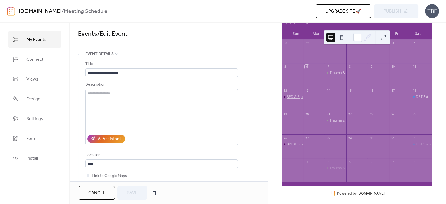
click at [304, 99] on div "BPD & Bipolar Support Group" at bounding box center [310, 96] width 46 height 5
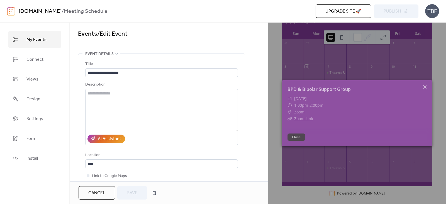
click at [425, 85] on icon at bounding box center [424, 87] width 7 height 7
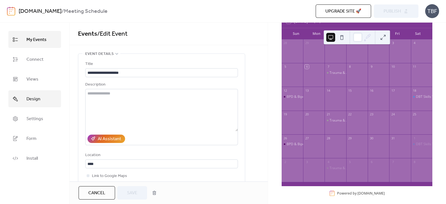
click at [36, 101] on span "Design" at bounding box center [33, 99] width 14 height 9
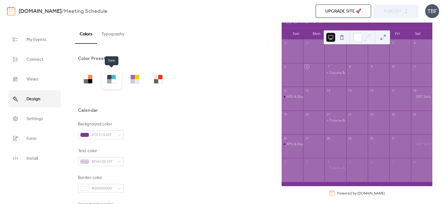
click at [112, 75] on div at bounding box center [113, 77] width 4 height 4
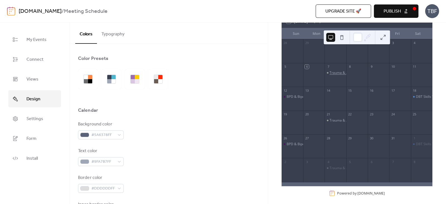
click at [337, 75] on div "Trauma & Abuse Healing" at bounding box center [348, 72] width 39 height 5
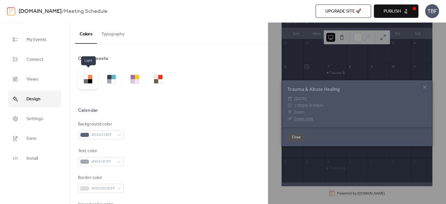
click at [90, 77] on div at bounding box center [90, 77] width 4 height 4
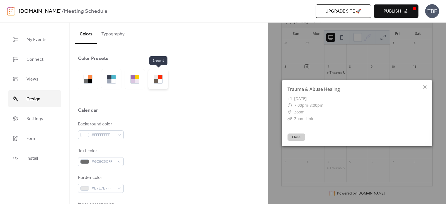
click at [157, 79] on div at bounding box center [156, 81] width 4 height 4
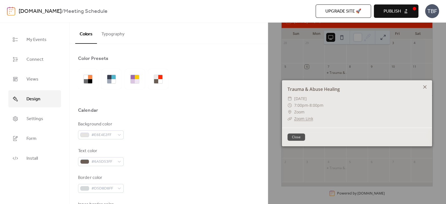
click at [425, 87] on icon at bounding box center [424, 87] width 7 height 7
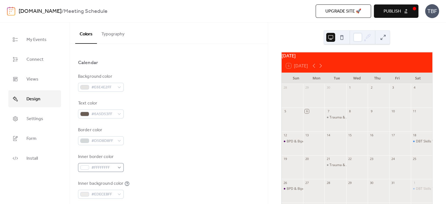
scroll to position [114, 0]
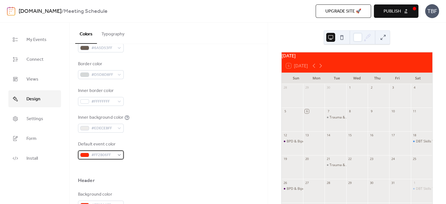
click at [103, 153] on span "#FF2B06FF" at bounding box center [102, 155] width 23 height 7
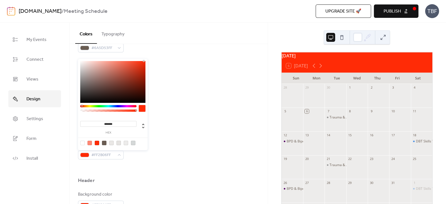
click at [124, 106] on div at bounding box center [108, 106] width 56 height 2
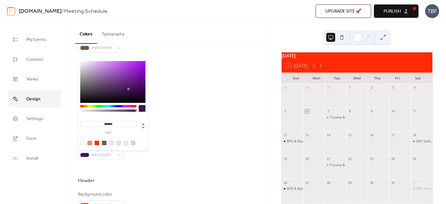
click at [128, 89] on div at bounding box center [112, 82] width 65 height 42
type input "*******"
click at [139, 91] on div at bounding box center [112, 82] width 65 height 42
click at [175, 96] on div "Inner border color #FFFFFFFF" at bounding box center [168, 96] width 181 height 18
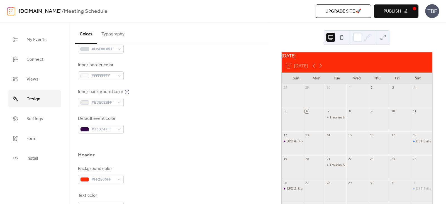
scroll to position [212, 0]
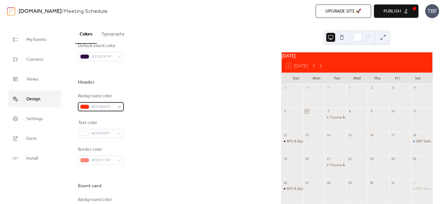
click at [107, 109] on span "#FF2B06FF" at bounding box center [102, 107] width 23 height 7
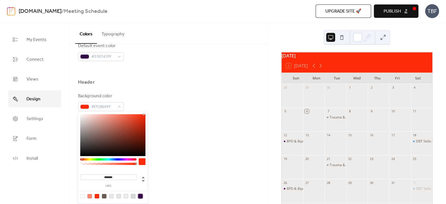
click at [140, 195] on div at bounding box center [140, 196] width 4 height 4
type input "*******"
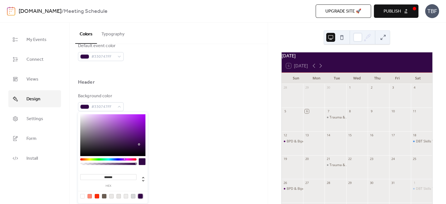
click at [177, 144] on div "Background color #330747FF Text color #FFFFFFFF Border color #FF8773FF" at bounding box center [168, 129] width 181 height 72
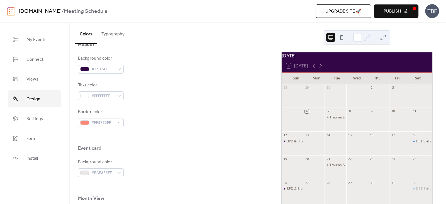
scroll to position [255, 0]
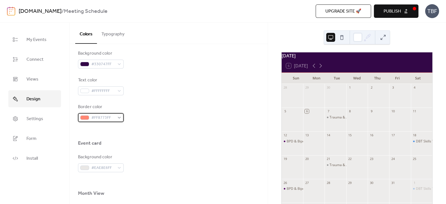
click at [121, 119] on div "#FF8773FF" at bounding box center [101, 117] width 46 height 9
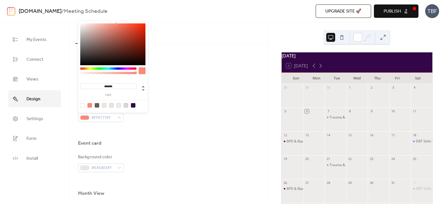
click at [125, 105] on div at bounding box center [126, 105] width 4 height 4
type input "*******"
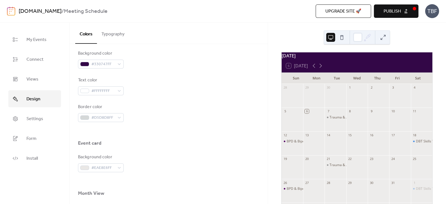
click at [209, 147] on div "Event card" at bounding box center [168, 144] width 181 height 9
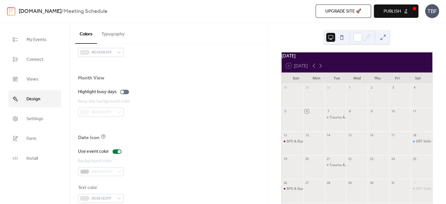
scroll to position [380, 0]
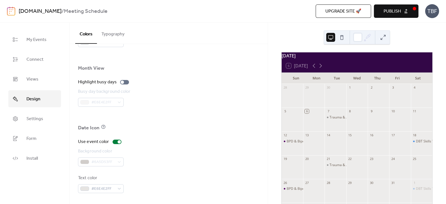
click at [398, 12] on span "Publish" at bounding box center [391, 11] width 17 height 7
click at [322, 66] on icon at bounding box center [320, 65] width 7 height 7
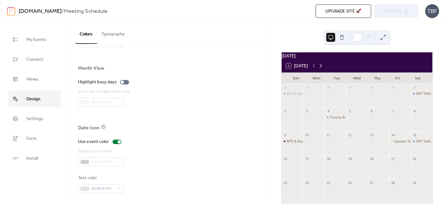
click at [322, 67] on icon at bounding box center [320, 65] width 7 height 7
click at [314, 69] on icon at bounding box center [313, 65] width 7 height 7
click at [313, 69] on icon at bounding box center [313, 65] width 7 height 7
click at [43, 38] on span "My Events" at bounding box center [36, 39] width 20 height 9
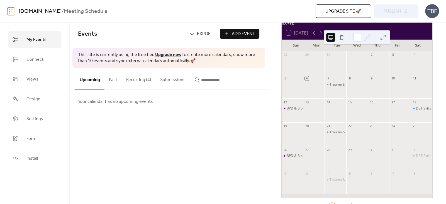
scroll to position [30, 0]
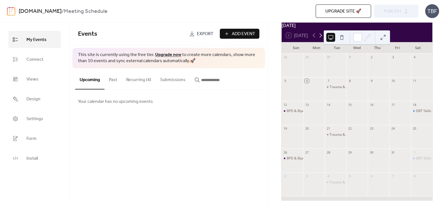
click at [320, 39] on icon at bounding box center [320, 35] width 7 height 7
click at [165, 54] on link "Upgrade now" at bounding box center [168, 54] width 26 height 9
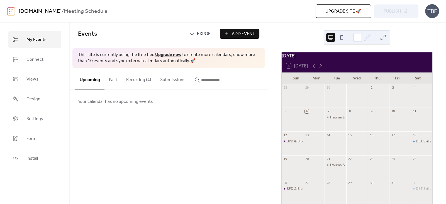
click at [133, 80] on button "Recurring (4)" at bounding box center [139, 78] width 34 height 21
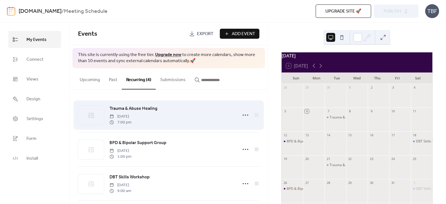
click at [128, 105] on span "Trauma & Abuse Healing" at bounding box center [133, 108] width 48 height 7
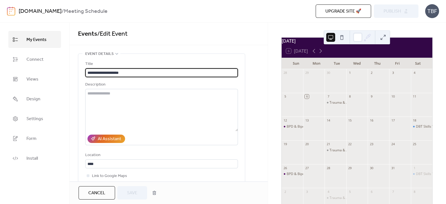
scroll to position [19, 0]
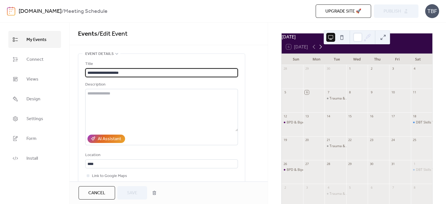
click at [322, 50] on icon at bounding box center [320, 46] width 7 height 7
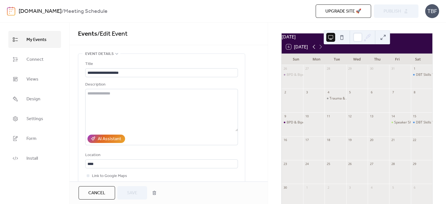
click at [314, 49] on icon at bounding box center [313, 47] width 3 height 4
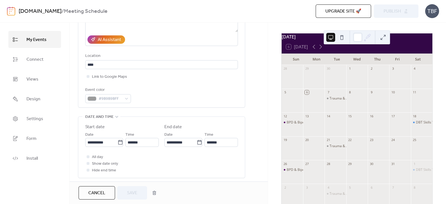
scroll to position [100, 0]
click at [118, 141] on icon at bounding box center [121, 142] width 6 height 6
click at [117, 141] on input "**********" at bounding box center [101, 141] width 32 height 9
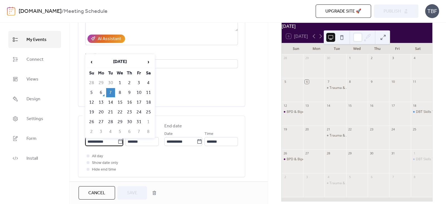
scroll to position [52, 0]
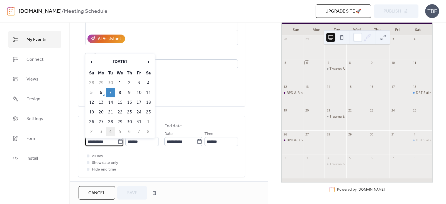
click at [113, 128] on td "4" at bounding box center [110, 131] width 9 height 9
type input "**********"
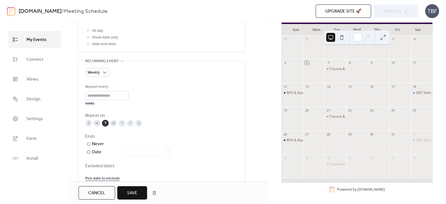
scroll to position [295, 0]
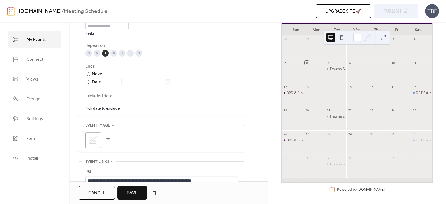
click at [138, 197] on button "Save" at bounding box center [132, 192] width 30 height 13
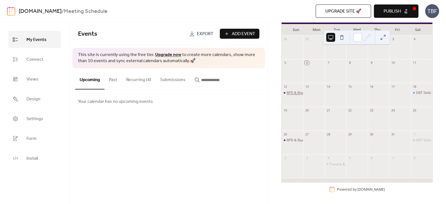
click at [295, 93] on div "BPD & Bipolar Support Group" at bounding box center [310, 93] width 46 height 5
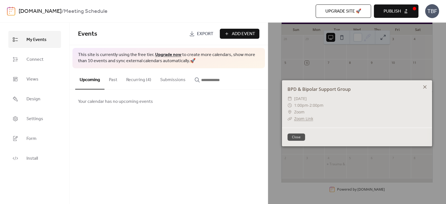
click at [425, 84] on icon at bounding box center [424, 87] width 7 height 7
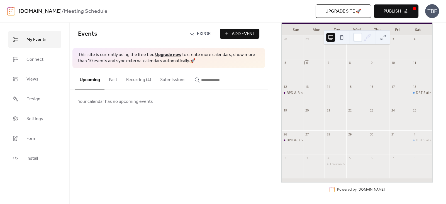
click at [142, 77] on button "Recurring (4)" at bounding box center [139, 78] width 34 height 21
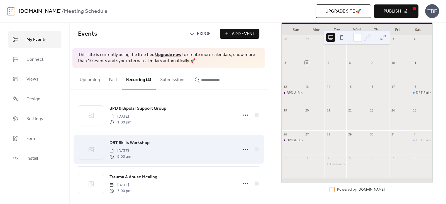
click at [135, 141] on span "DBT Skills Workshop" at bounding box center [129, 143] width 40 height 7
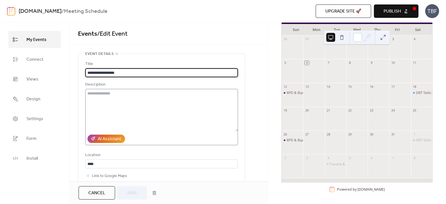
scroll to position [156, 0]
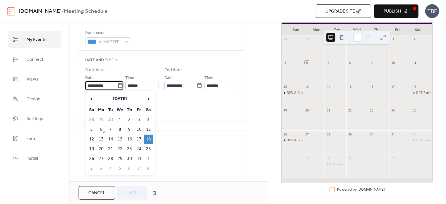
click at [109, 86] on input "**********" at bounding box center [101, 85] width 32 height 9
click at [147, 97] on span "›" at bounding box center [148, 98] width 8 height 11
click at [150, 138] on td "15" at bounding box center [148, 139] width 9 height 9
type input "**********"
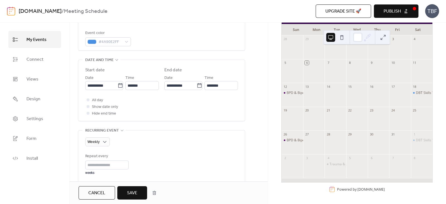
click at [100, 192] on span "Cancel" at bounding box center [96, 193] width 17 height 7
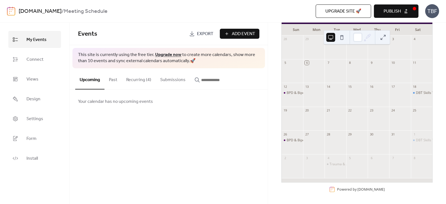
click at [143, 77] on button "Recurring (4)" at bounding box center [139, 78] width 34 height 21
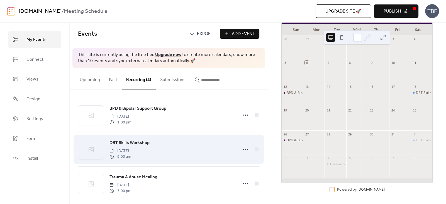
click at [141, 141] on span "DBT Skills Workshop" at bounding box center [129, 143] width 40 height 7
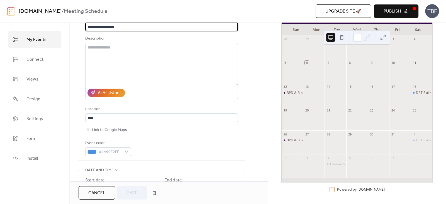
scroll to position [145, 0]
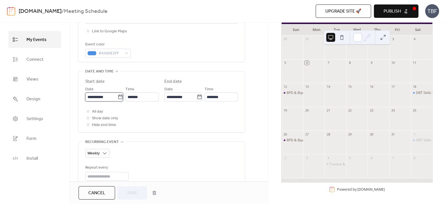
click at [113, 96] on input "**********" at bounding box center [101, 96] width 32 height 9
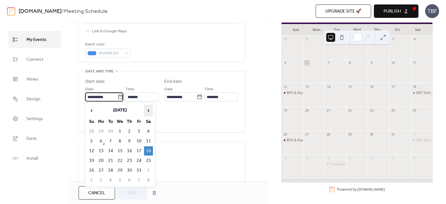
click at [145, 109] on span "›" at bounding box center [148, 110] width 8 height 11
click at [150, 153] on td "15" at bounding box center [148, 150] width 9 height 9
type input "**********"
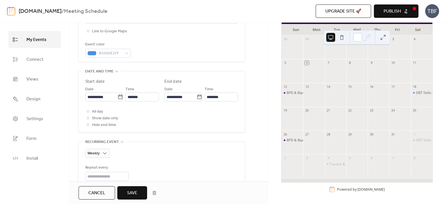
click at [130, 190] on span "Save" at bounding box center [132, 193] width 10 height 7
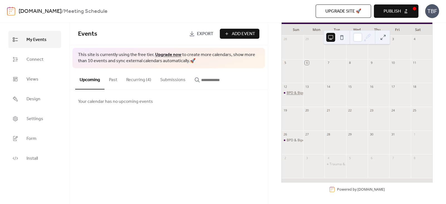
click at [302, 92] on div "BPD & Bipolar Support Group" at bounding box center [310, 93] width 46 height 5
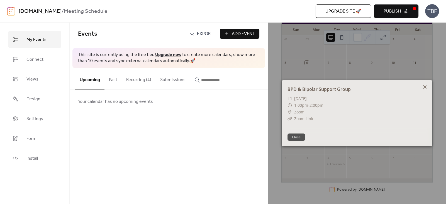
click at [421, 86] on icon at bounding box center [424, 87] width 7 height 7
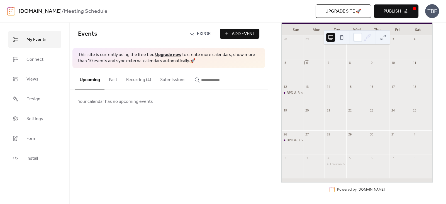
click at [128, 79] on button "Recurring (4)" at bounding box center [139, 78] width 34 height 21
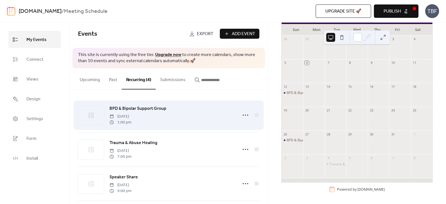
click at [144, 111] on span "BPD & Bipolar Support Group" at bounding box center [137, 108] width 57 height 7
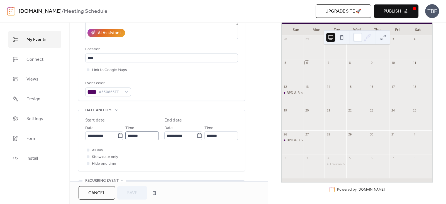
scroll to position [106, 0]
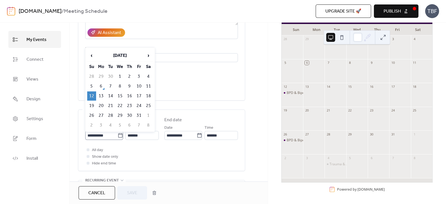
click at [119, 135] on icon at bounding box center [121, 136] width 6 height 6
click at [118, 135] on input "**********" at bounding box center [101, 135] width 32 height 9
click at [151, 57] on span "›" at bounding box center [148, 55] width 8 height 11
click at [92, 96] on td "9" at bounding box center [91, 95] width 9 height 9
type input "**********"
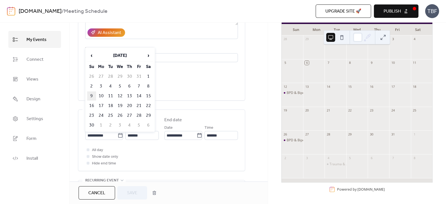
type input "**********"
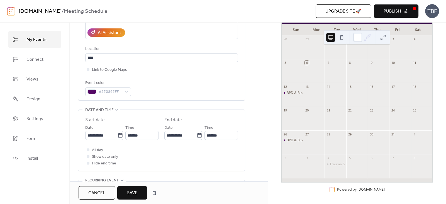
click at [126, 199] on button "Save" at bounding box center [132, 192] width 30 height 13
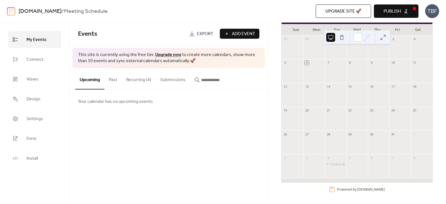
click at [390, 9] on span "Publish" at bounding box center [391, 11] width 17 height 7
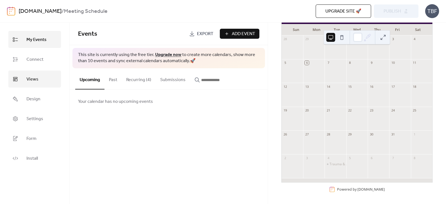
click at [29, 80] on span "Views" at bounding box center [32, 79] width 12 height 9
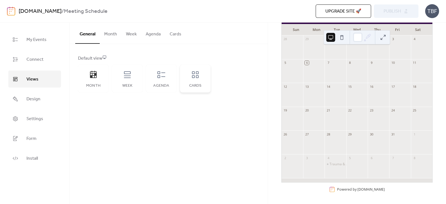
click at [201, 81] on div "Cards" at bounding box center [195, 79] width 31 height 28
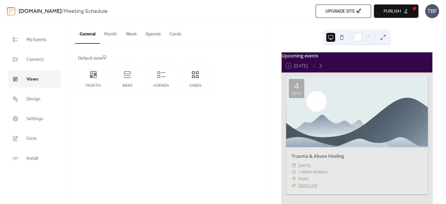
click at [397, 13] on span "Publish" at bounding box center [391, 11] width 17 height 7
click at [160, 71] on icon at bounding box center [161, 74] width 9 height 9
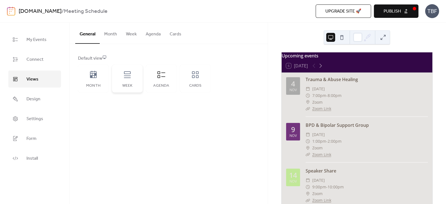
click at [126, 70] on icon at bounding box center [127, 74] width 9 height 9
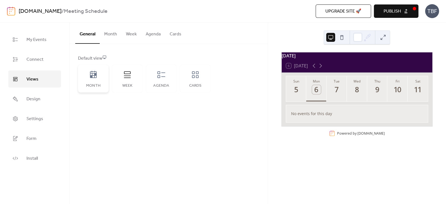
click at [90, 72] on icon at bounding box center [93, 74] width 9 height 9
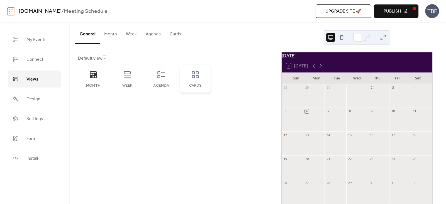
click at [201, 78] on div "Cards" at bounding box center [195, 79] width 31 height 28
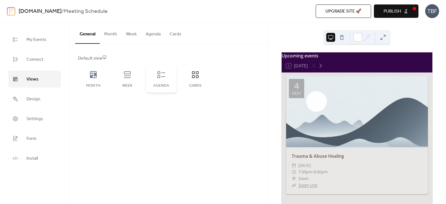
click at [162, 76] on icon at bounding box center [161, 74] width 8 height 7
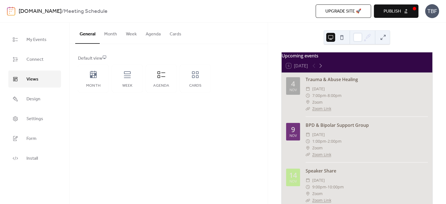
click at [398, 10] on span "Publish" at bounding box center [391, 11] width 17 height 7
click at [124, 78] on icon at bounding box center [127, 74] width 9 height 9
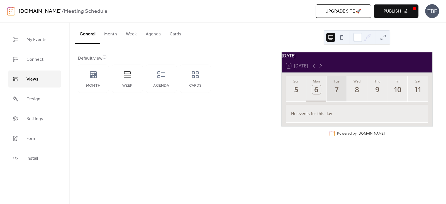
click at [338, 91] on div "7" at bounding box center [336, 89] width 9 height 9
click at [356, 87] on button "Wed 8" at bounding box center [357, 88] width 20 height 25
click at [376, 84] on div "Thu" at bounding box center [377, 81] width 17 height 5
click at [398, 8] on span "Publish" at bounding box center [391, 11] width 17 height 7
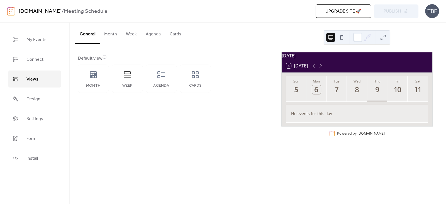
click at [109, 35] on button "Month" at bounding box center [111, 33] width 22 height 21
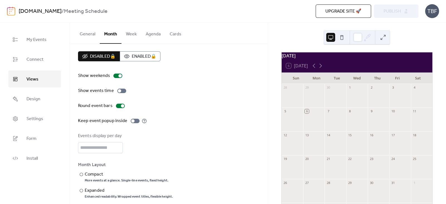
scroll to position [10, 0]
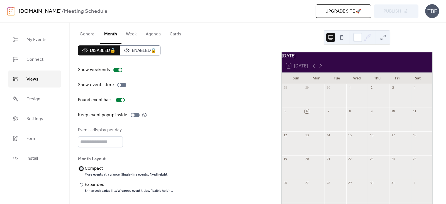
click at [95, 167] on div "Compact" at bounding box center [126, 168] width 82 height 7
click at [91, 183] on div "Expanded" at bounding box center [128, 184] width 87 height 7
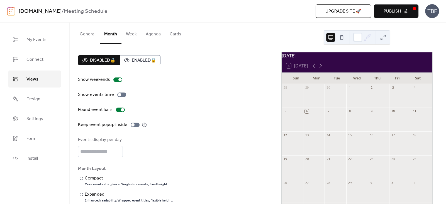
click at [129, 26] on button "Week" at bounding box center [131, 33] width 20 height 21
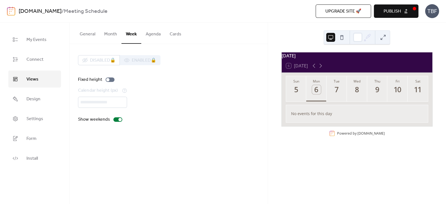
click at [129, 32] on button "Week" at bounding box center [131, 33] width 20 height 21
click at [150, 33] on button "Agenda" at bounding box center [153, 33] width 24 height 21
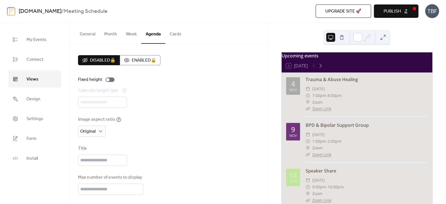
click at [167, 34] on button "Cards" at bounding box center [175, 33] width 21 height 21
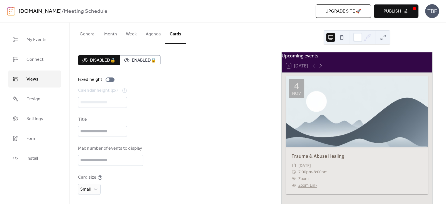
click at [93, 35] on button "General" at bounding box center [87, 33] width 25 height 21
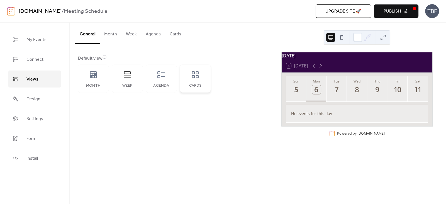
click at [191, 72] on icon at bounding box center [195, 74] width 9 height 9
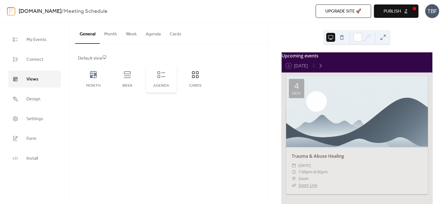
click at [159, 74] on icon at bounding box center [161, 74] width 9 height 9
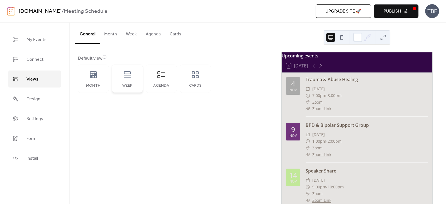
click at [136, 77] on div "Week" at bounding box center [127, 79] width 31 height 28
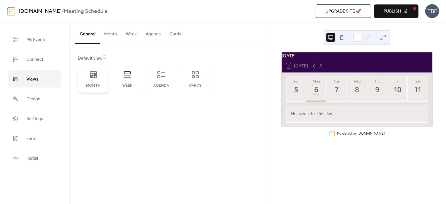
click at [90, 76] on icon at bounding box center [93, 74] width 9 height 9
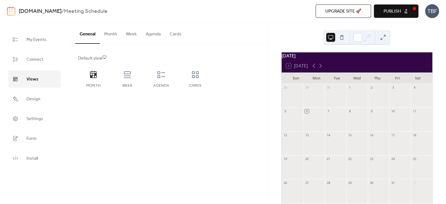
click at [391, 9] on span "Publish" at bounding box center [391, 11] width 17 height 7
click at [127, 77] on icon at bounding box center [127, 74] width 9 height 9
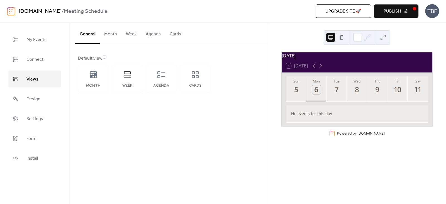
click at [395, 8] on span "Publish" at bounding box center [391, 11] width 17 height 7
